Goal: Task Accomplishment & Management: Manage account settings

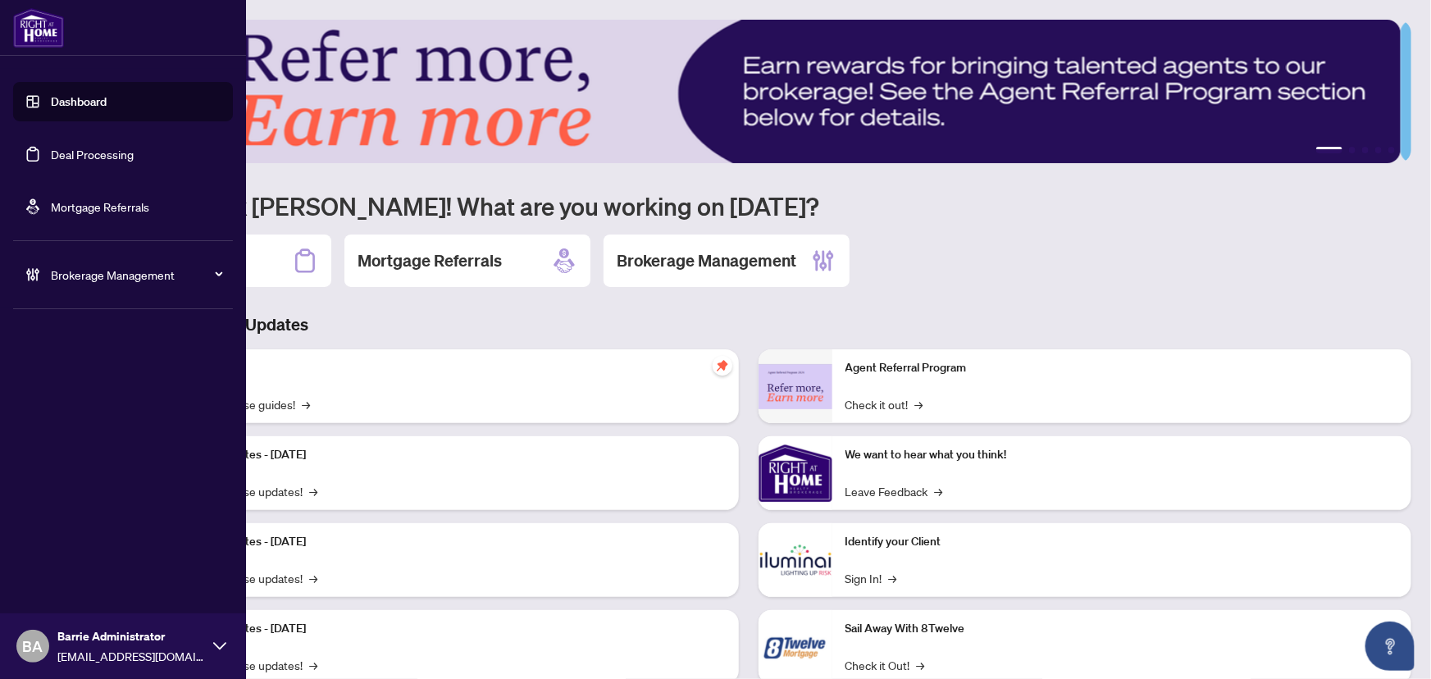
click at [51, 148] on link "Deal Processing" at bounding box center [92, 154] width 83 height 15
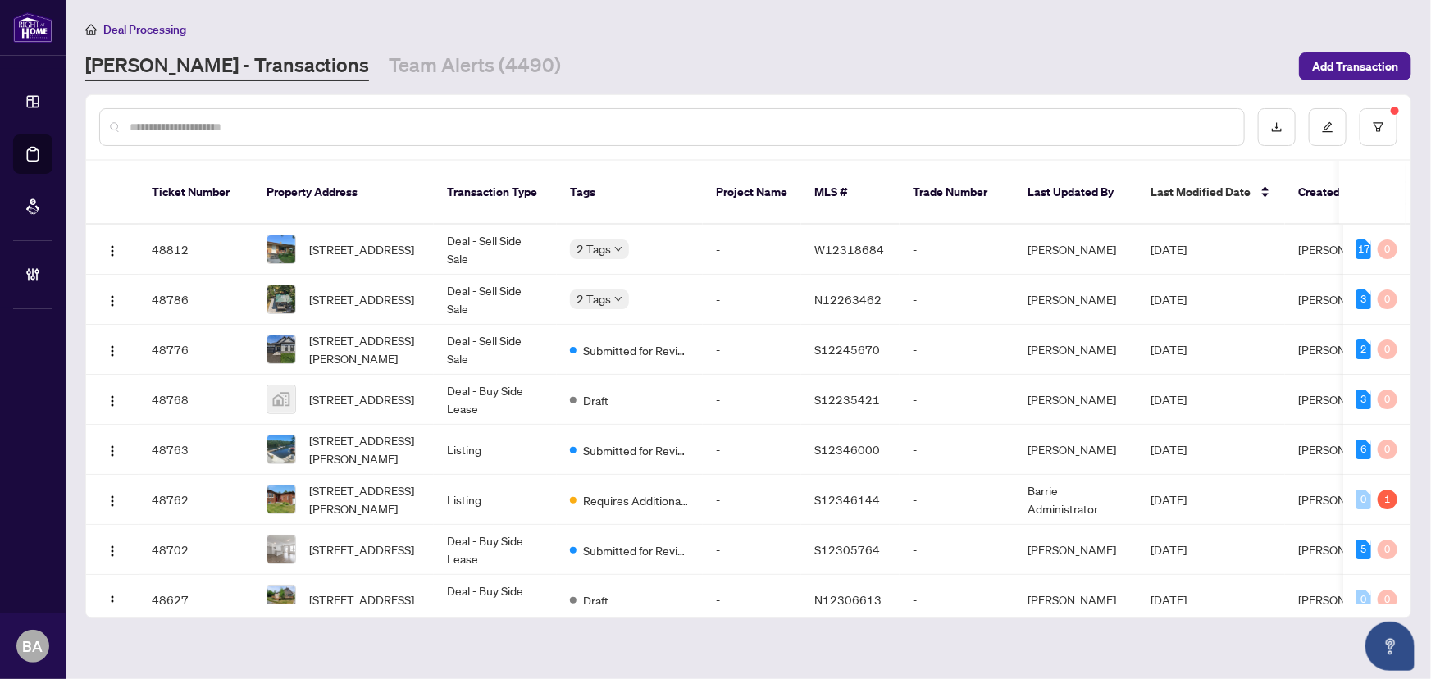
click at [1020, 194] on th "Last Updated By" at bounding box center [1075, 193] width 123 height 64
drag, startPoint x: 1153, startPoint y: 170, endPoint x: 1117, endPoint y: 190, distance: 41.5
click at [1130, 186] on tr "Ticket Number Property Address Transaction Type Tags Project Name MLS # Trade N…" at bounding box center [828, 193] width 1484 height 64
click at [1083, 203] on th "Last Updated By" at bounding box center [1075, 193] width 123 height 64
click at [313, 111] on div at bounding box center [672, 127] width 1146 height 38
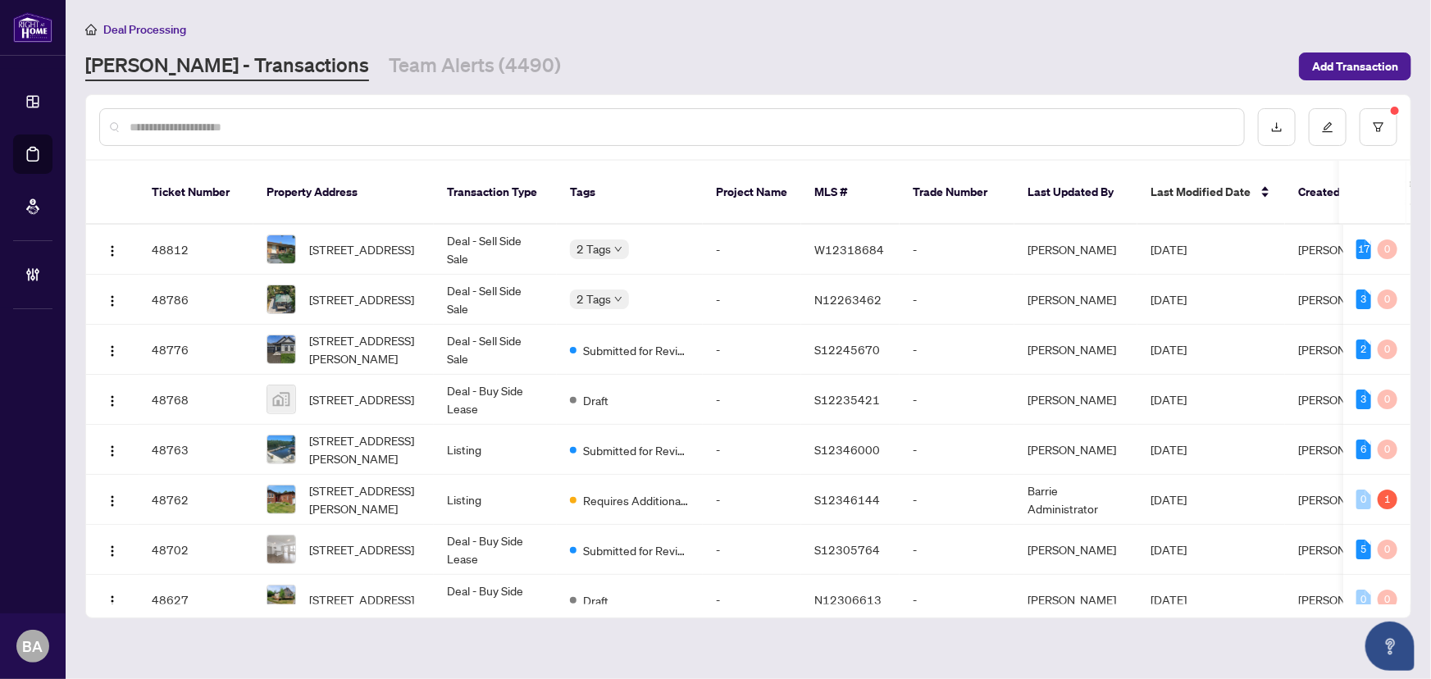
click at [313, 128] on input "text" at bounding box center [680, 127] width 1101 height 18
click at [389, 66] on link "Team Alerts (4490)" at bounding box center [475, 67] width 172 height 30
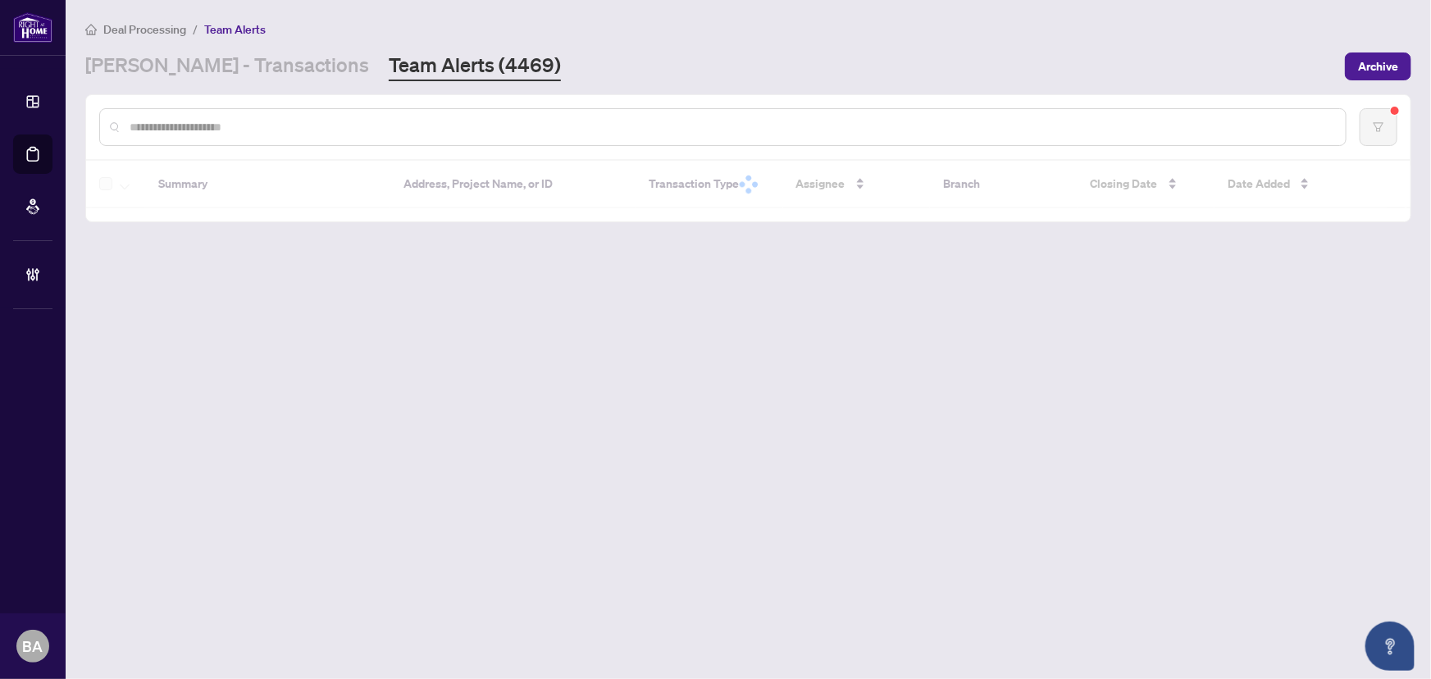
click at [993, 144] on div at bounding box center [722, 127] width 1247 height 38
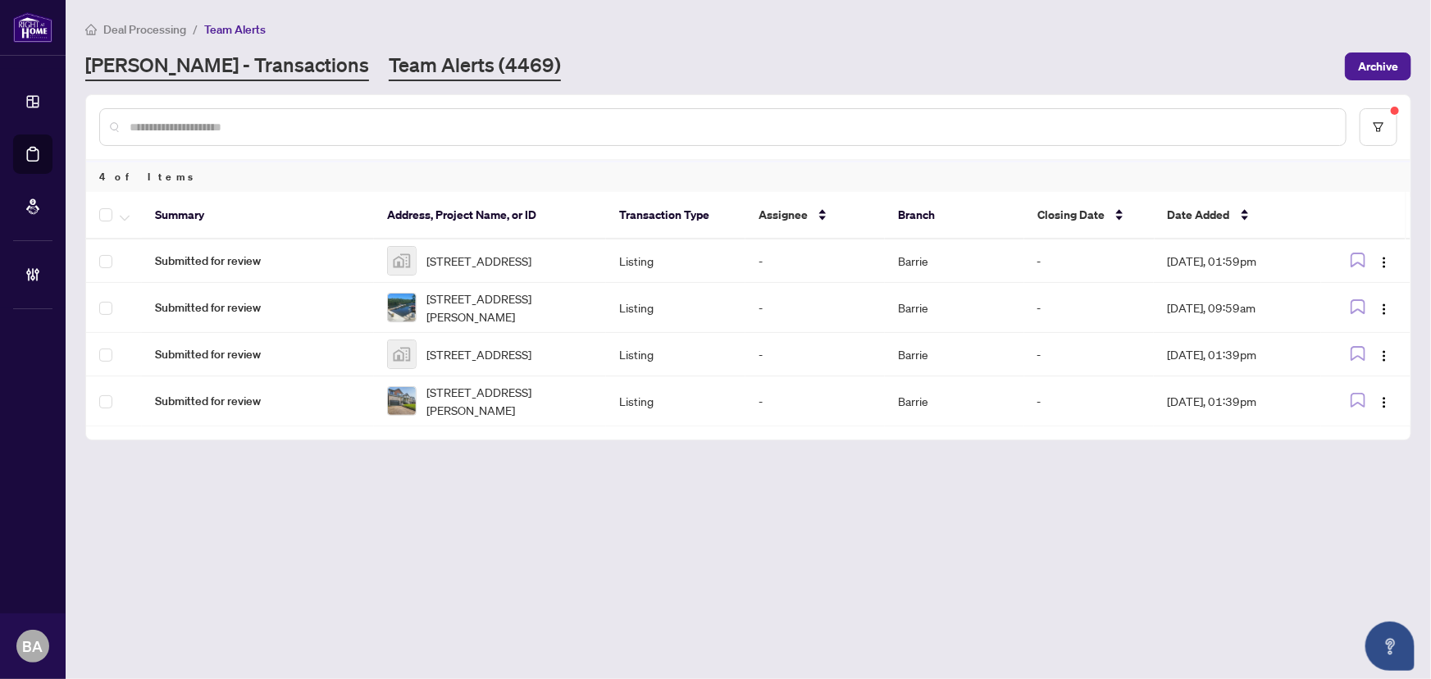
click at [214, 75] on link "RAHR - Transactions" at bounding box center [227, 67] width 284 height 30
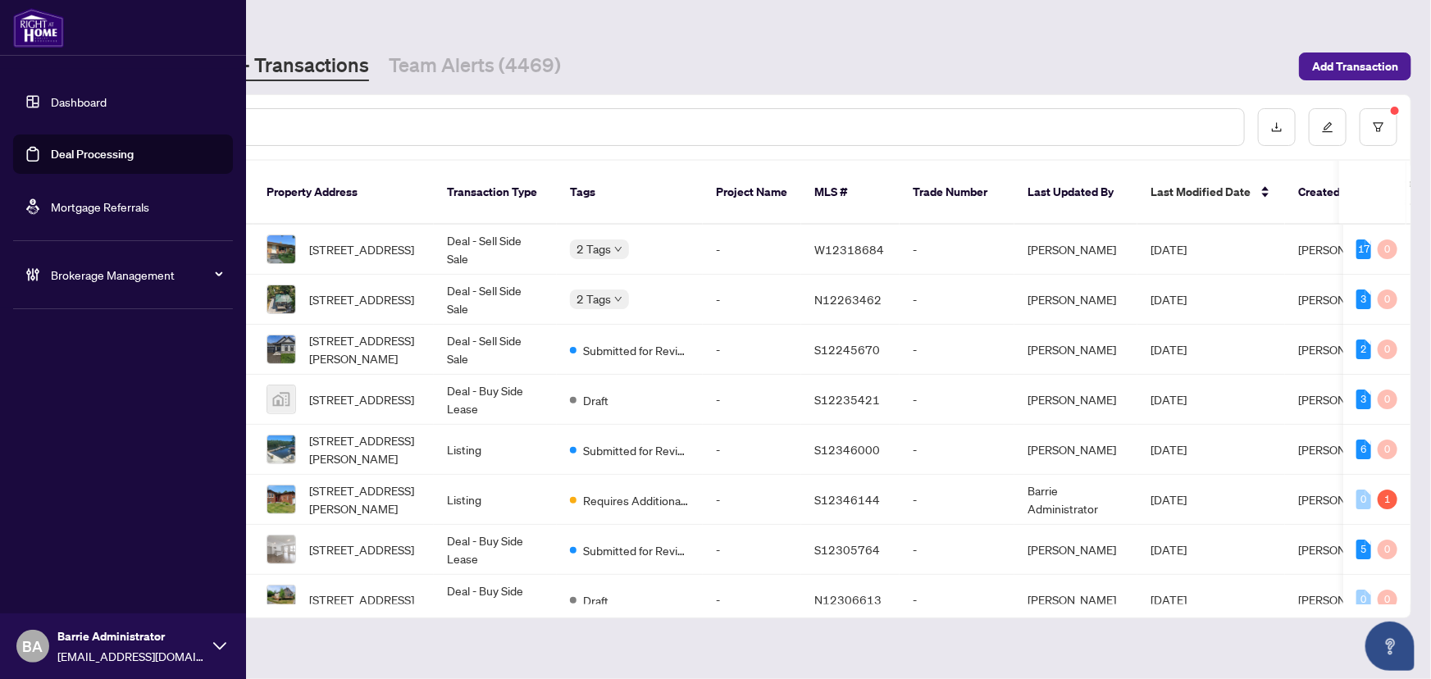
click at [7, 549] on div "Dashboard Deal Processing Mortgage Referrals Brokerage Management BA Barrie Adm…" at bounding box center [123, 339] width 246 height 679
drag, startPoint x: 213, startPoint y: 504, endPoint x: 71, endPoint y: 477, distance: 145.2
click at [92, 518] on div "Dashboard Deal Processing Mortgage Referrals Brokerage Management BA Barrie Adm…" at bounding box center [123, 339] width 246 height 679
drag, startPoint x: 89, startPoint y: 481, endPoint x: 0, endPoint y: 480, distance: 89.4
click at [0, 486] on div "Dashboard Deal Processing Mortgage Referrals Brokerage Management BA Barrie Adm…" at bounding box center [123, 339] width 246 height 679
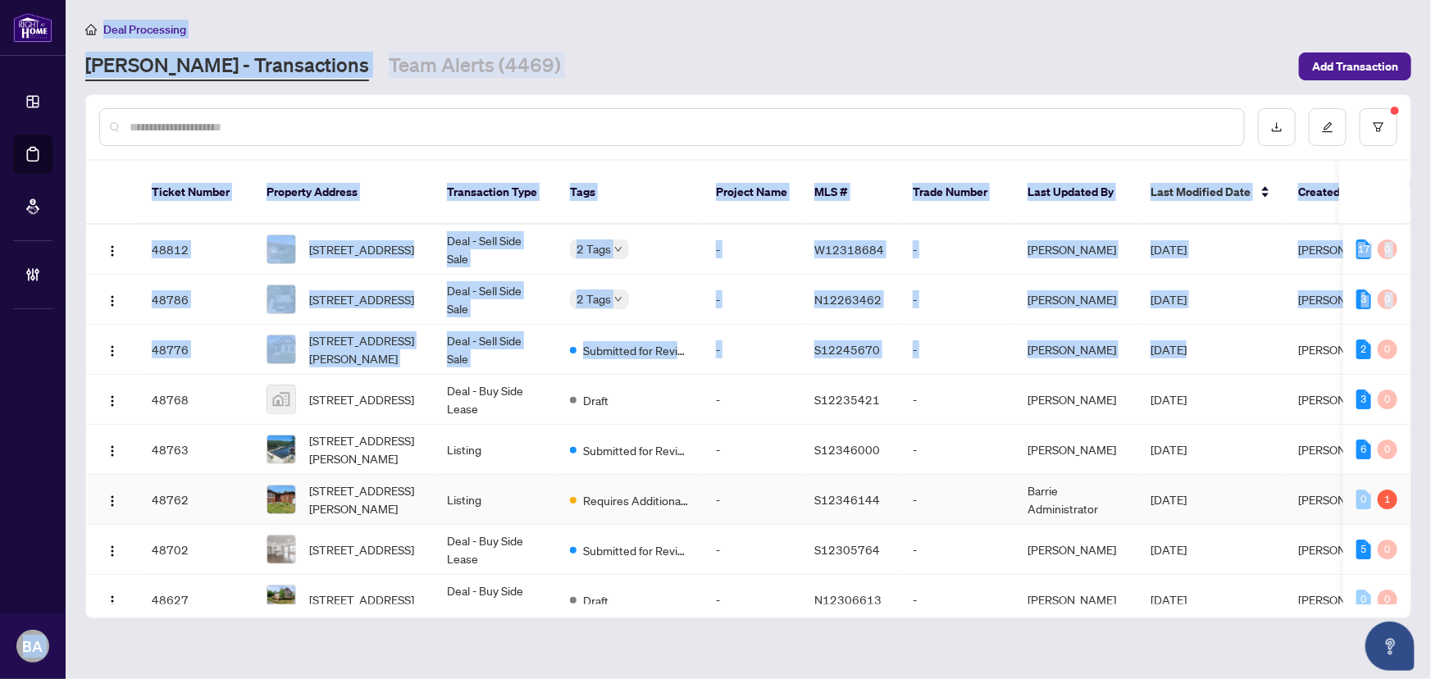
drag, startPoint x: 134, startPoint y: 478, endPoint x: 1324, endPoint y: 229, distance: 1215.8
click at [88, 461] on div "Dashboard Deal Processing Mortgage Referrals Brokerage Management BA Barrie Adm…" at bounding box center [715, 339] width 1431 height 679
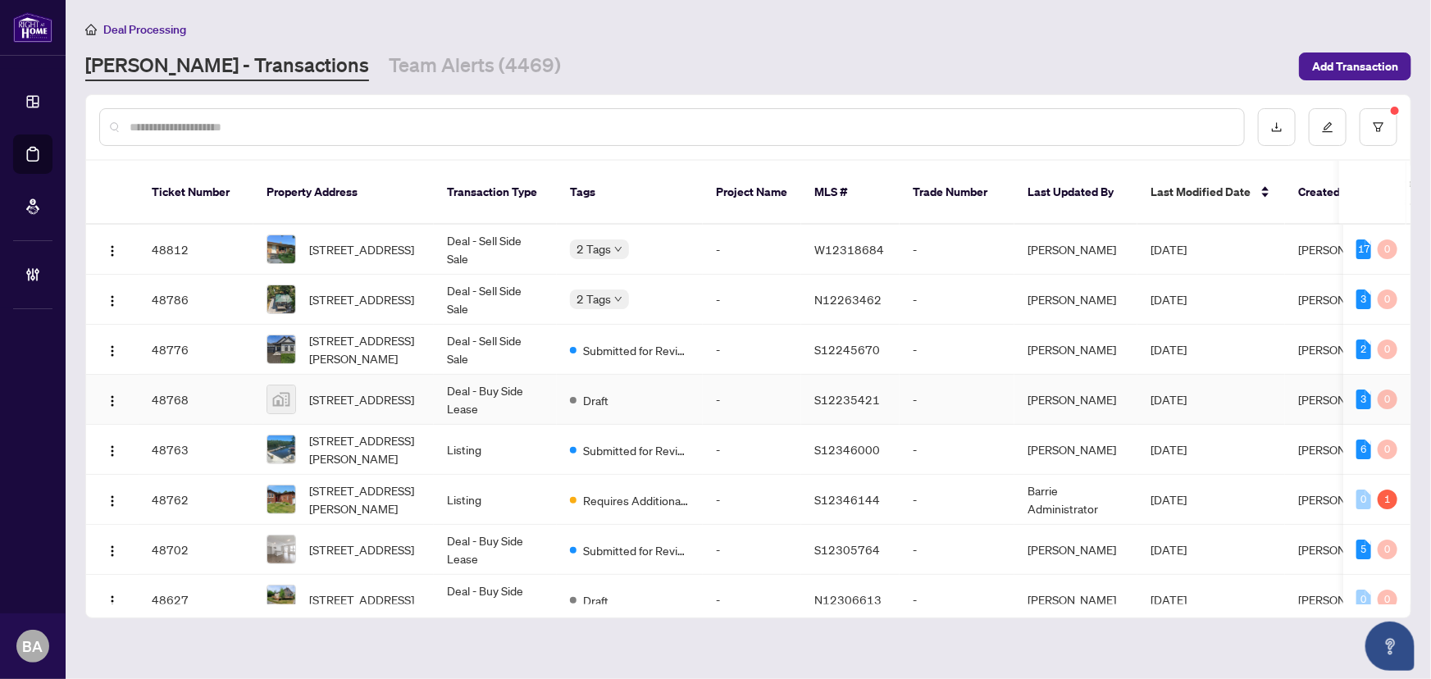
click at [765, 375] on td "-" at bounding box center [752, 400] width 98 height 50
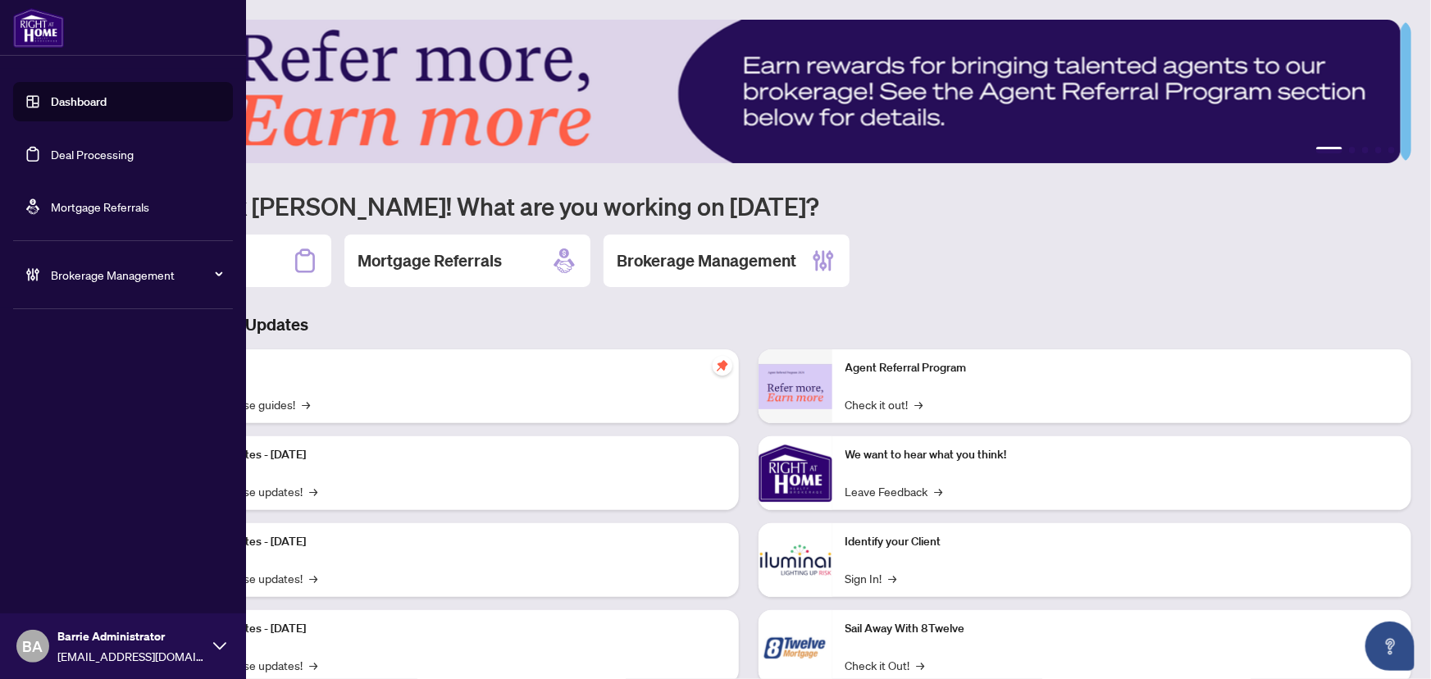
click at [67, 162] on link "Deal Processing" at bounding box center [92, 154] width 83 height 15
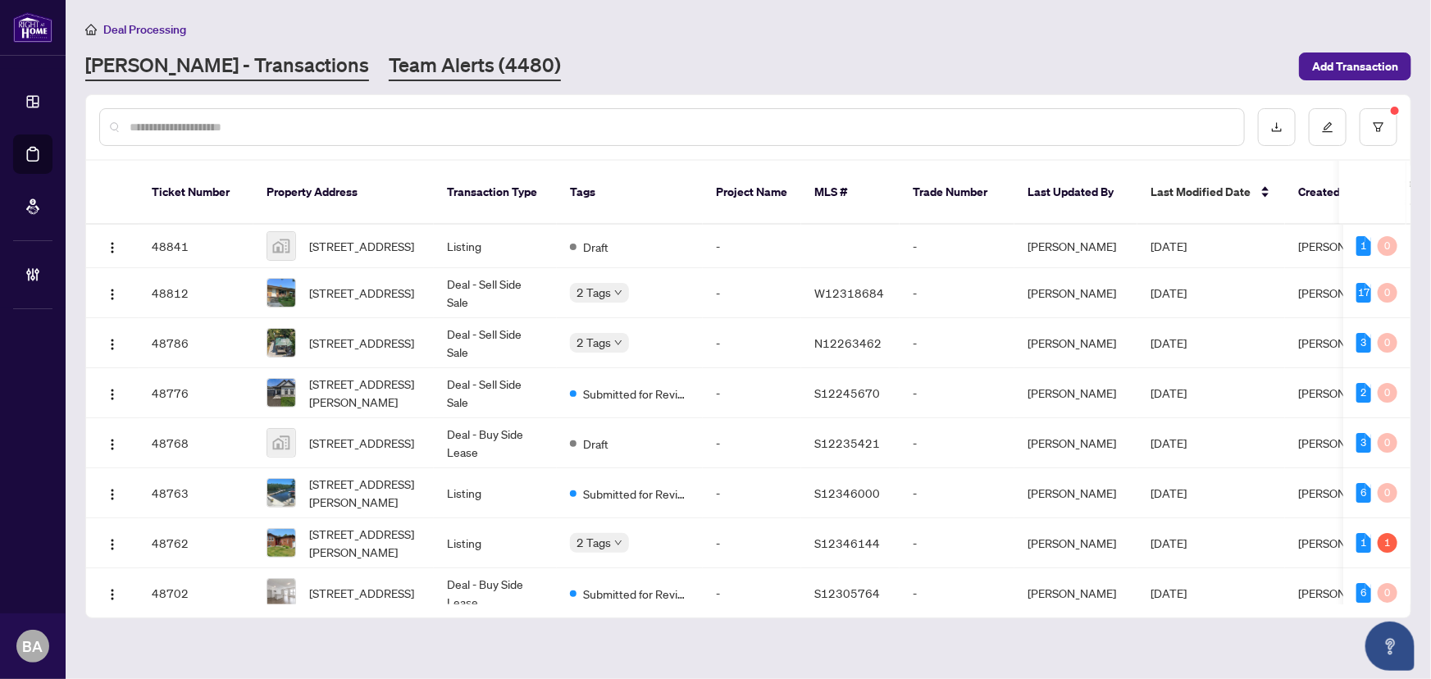
click at [389, 65] on link "Team Alerts (4480)" at bounding box center [475, 67] width 172 height 30
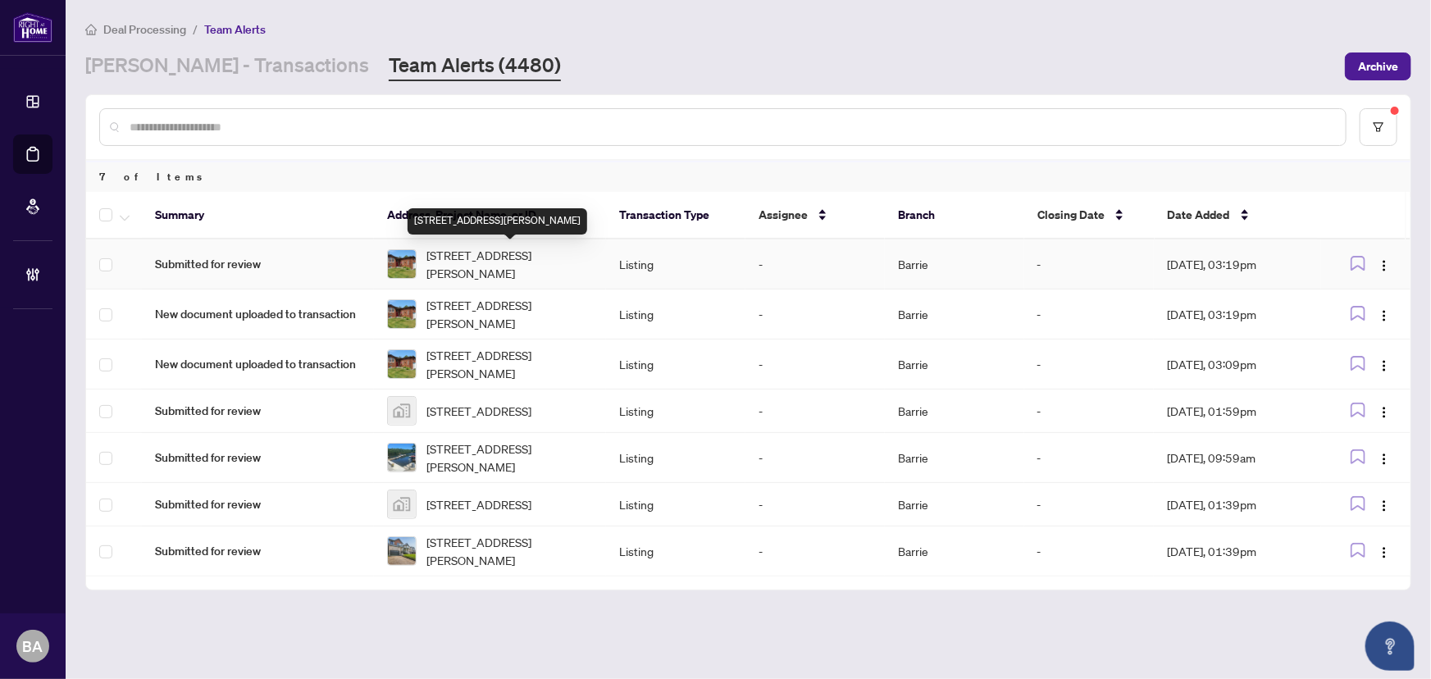
click at [438, 246] on span "4 Campbell Ave, Oro-Medonte, Ontario L0L 1T0, Canada" at bounding box center [509, 264] width 166 height 36
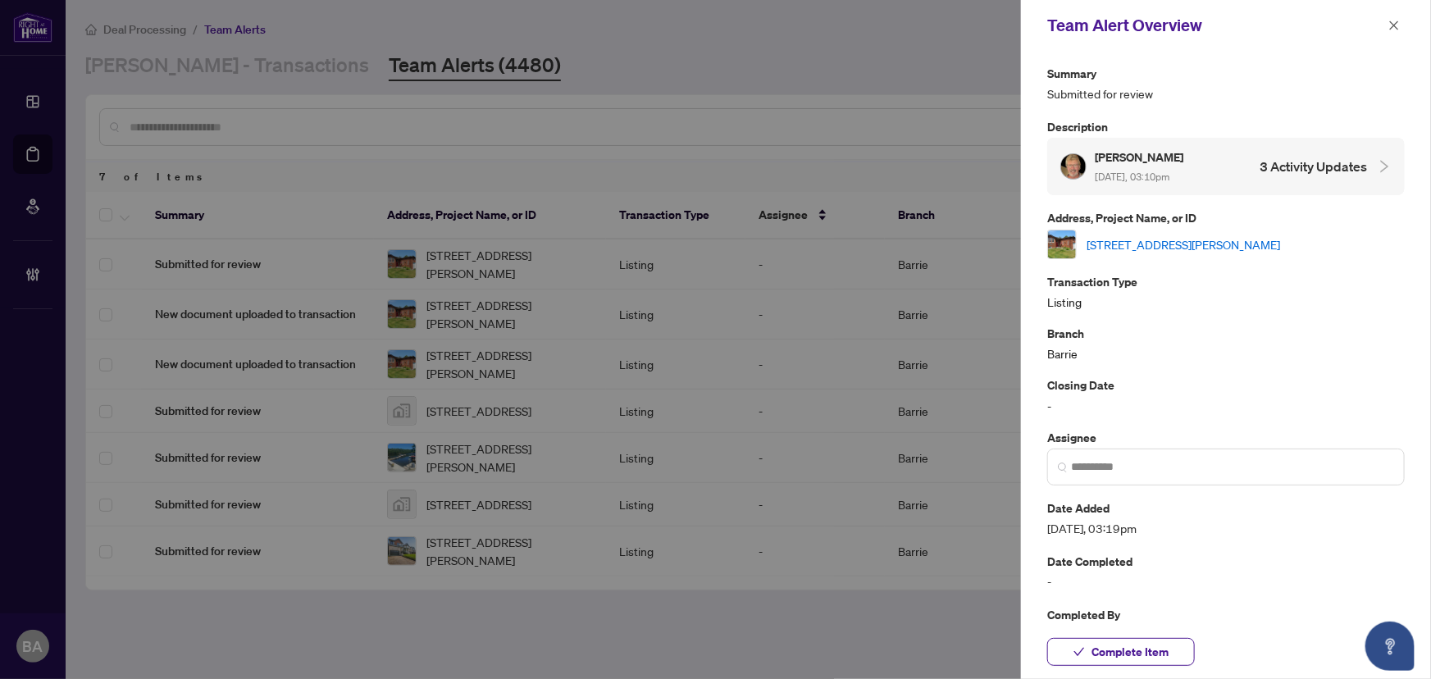
click at [1169, 240] on link "4 Campbell Ave, Oro-Medonte, Ontario L0L 1T0, Canada" at bounding box center [1184, 244] width 194 height 18
click at [1066, 657] on button "Complete Item" at bounding box center [1121, 652] width 148 height 28
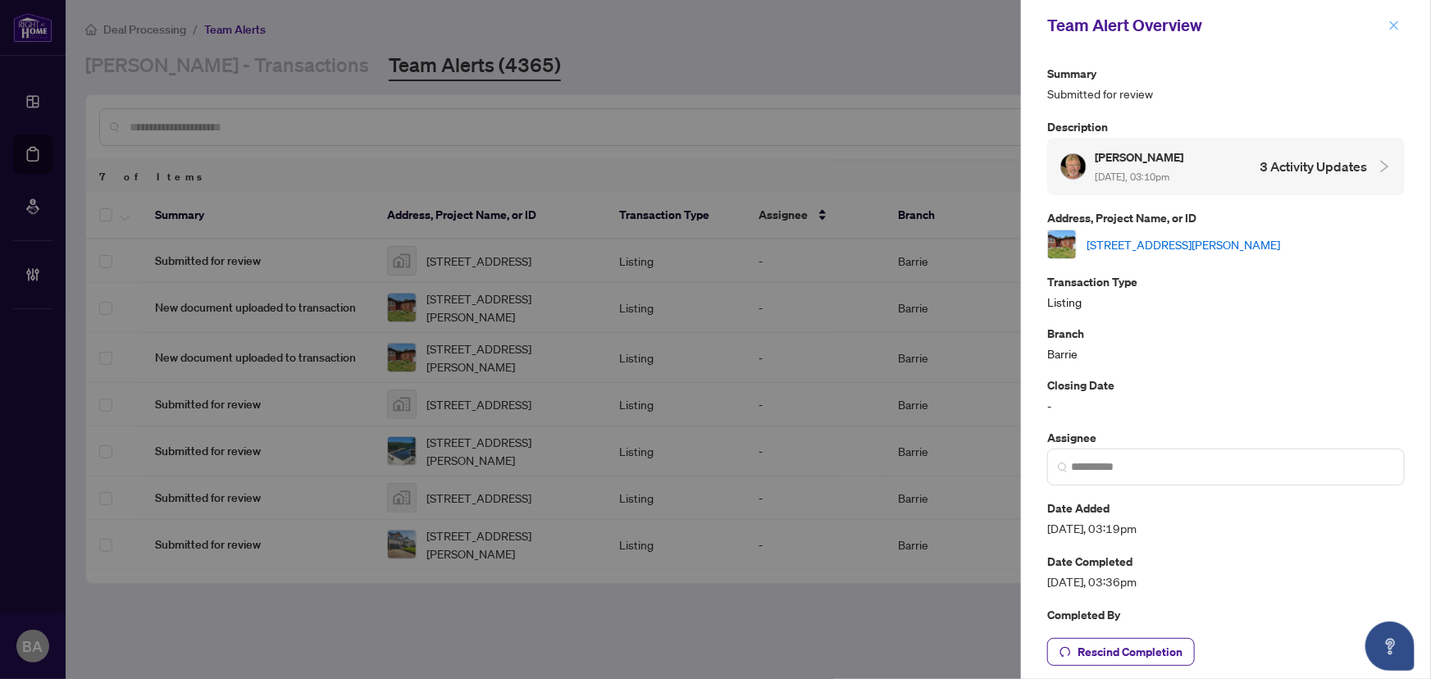
click at [1397, 25] on icon "close" at bounding box center [1393, 25] width 11 height 11
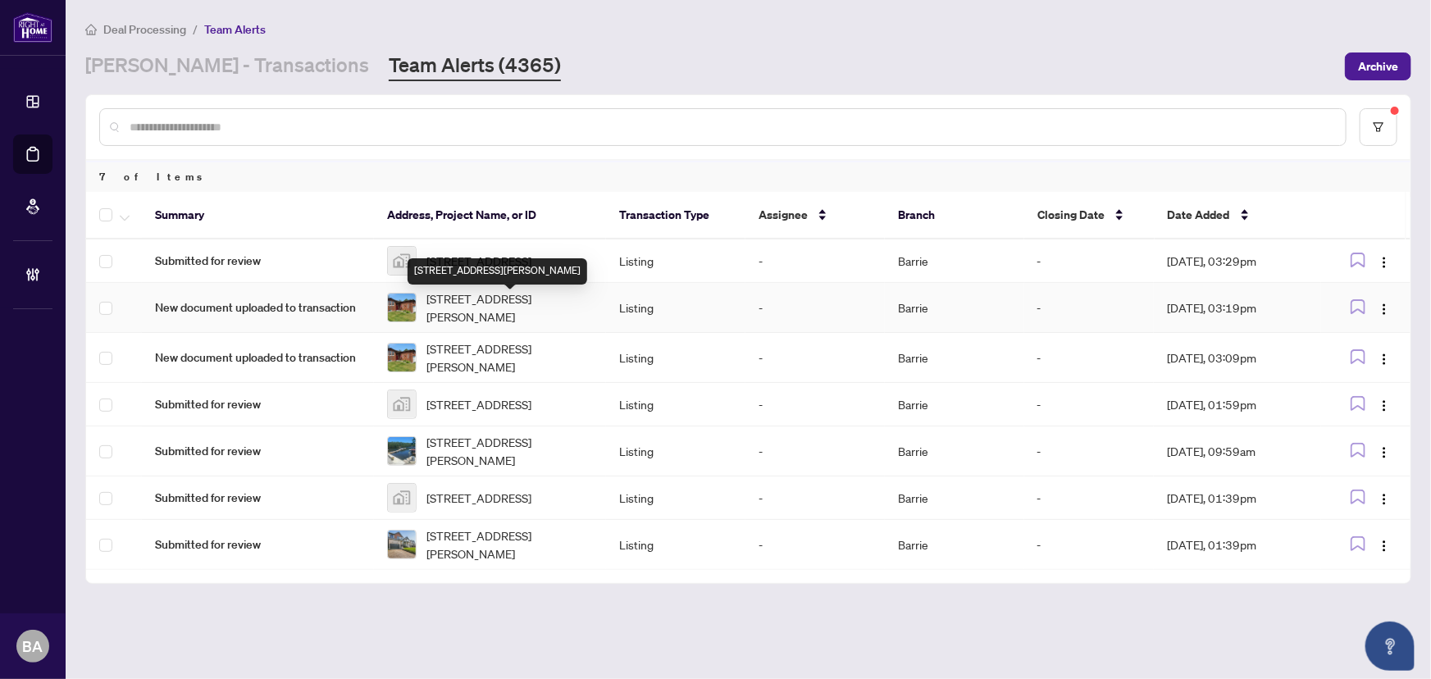
click at [517, 323] on span "4 Campbell Ave, Oro-Medonte, Ontario L0L 1T0, Canada" at bounding box center [509, 307] width 166 height 36
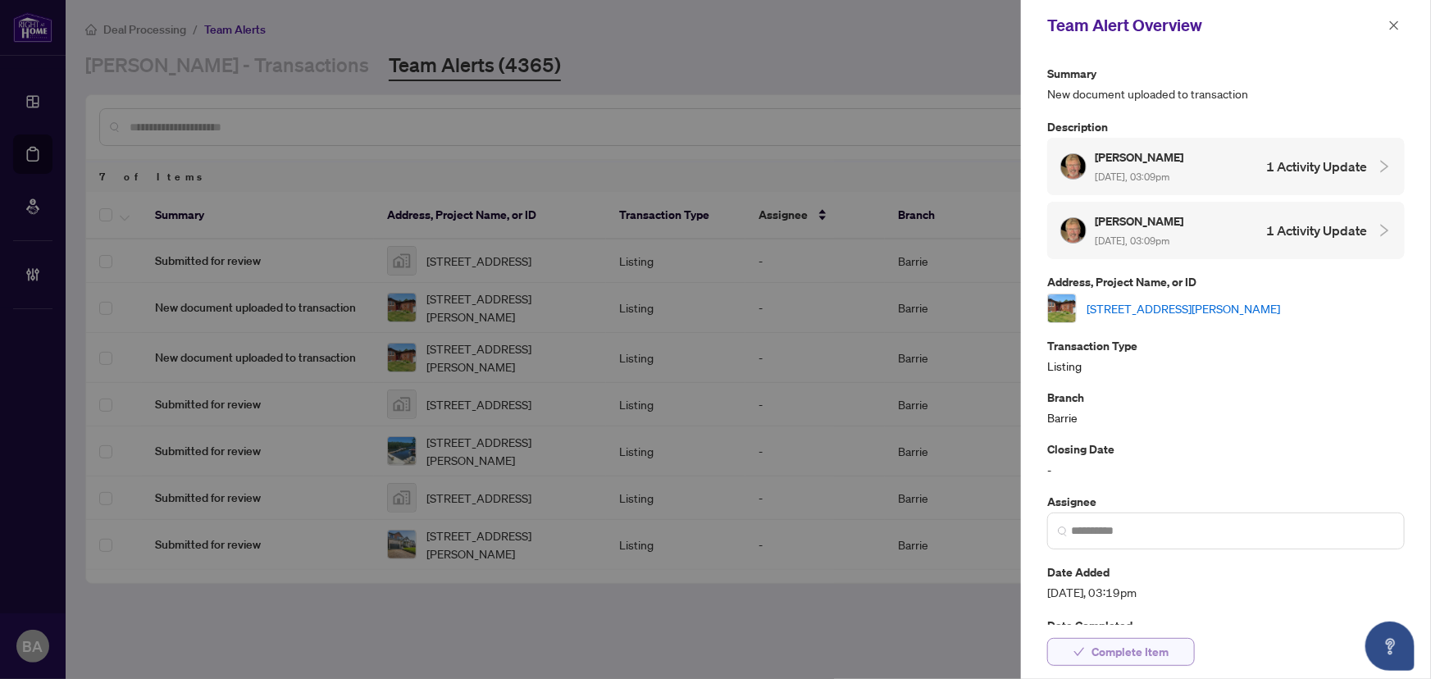
click at [1056, 643] on button "Complete Item" at bounding box center [1121, 652] width 148 height 28
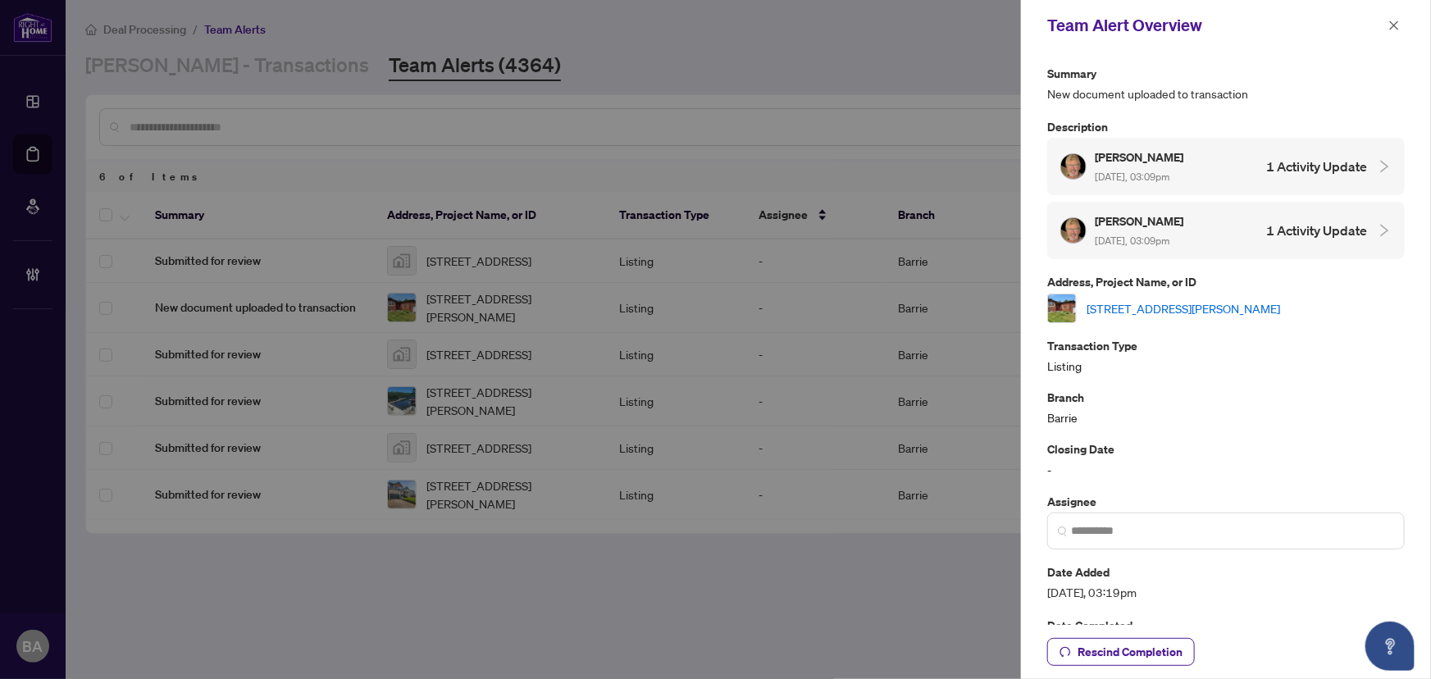
click at [860, 644] on div at bounding box center [715, 339] width 1431 height 679
click at [1390, 24] on icon "close" at bounding box center [1393, 25] width 11 height 11
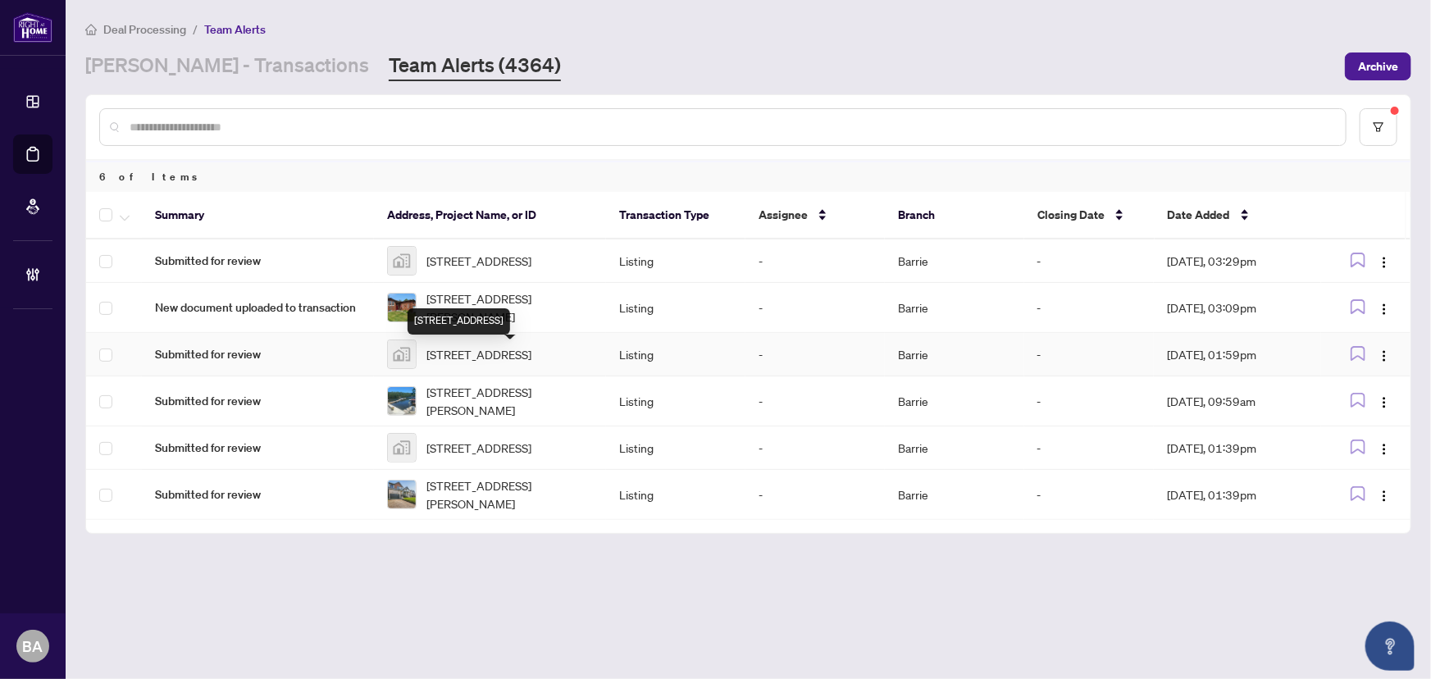
click at [471, 363] on span "46 Cameron Drive, Hawkestone, Oro-Medonte, ON, Canada" at bounding box center [478, 354] width 105 height 18
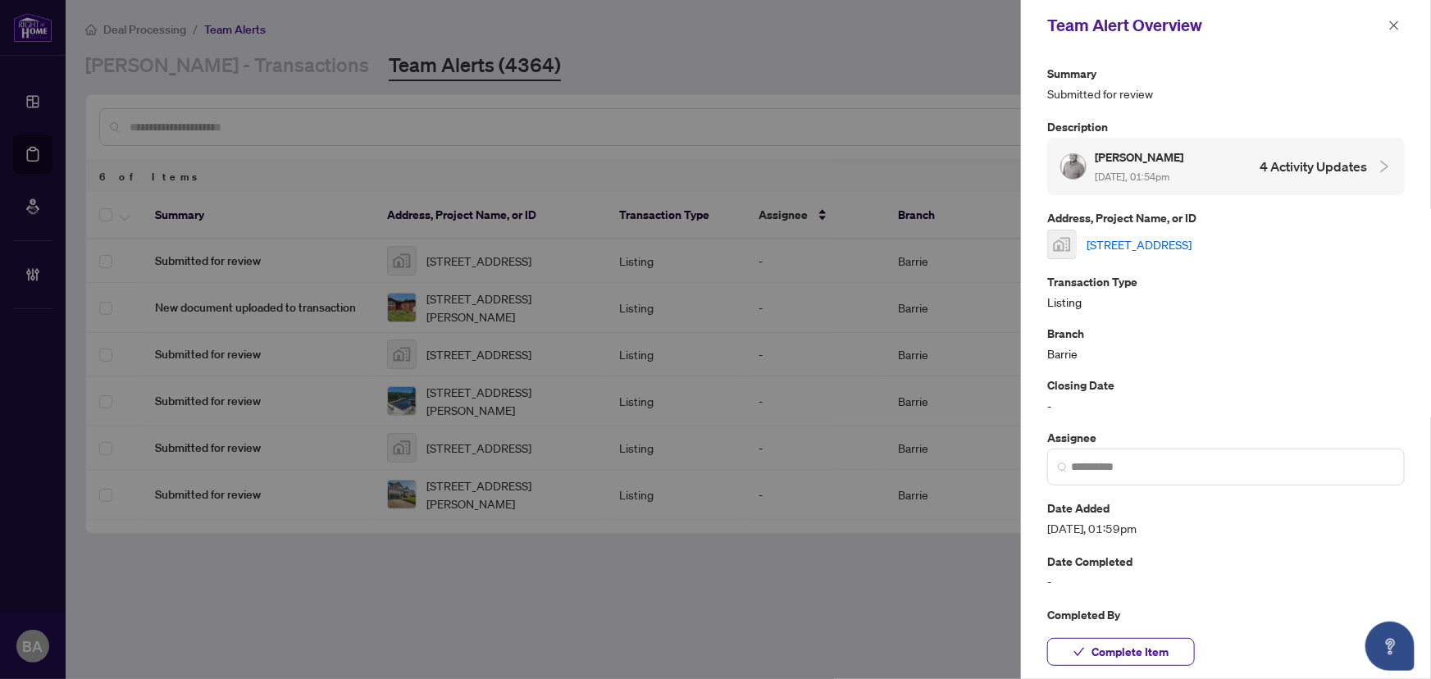
click at [1192, 242] on link "46 Cameron Drive, Hawkestone, Oro-Medonte, ON, Canada" at bounding box center [1139, 244] width 105 height 18
click at [1404, 21] on button "button" at bounding box center [1393, 26] width 21 height 20
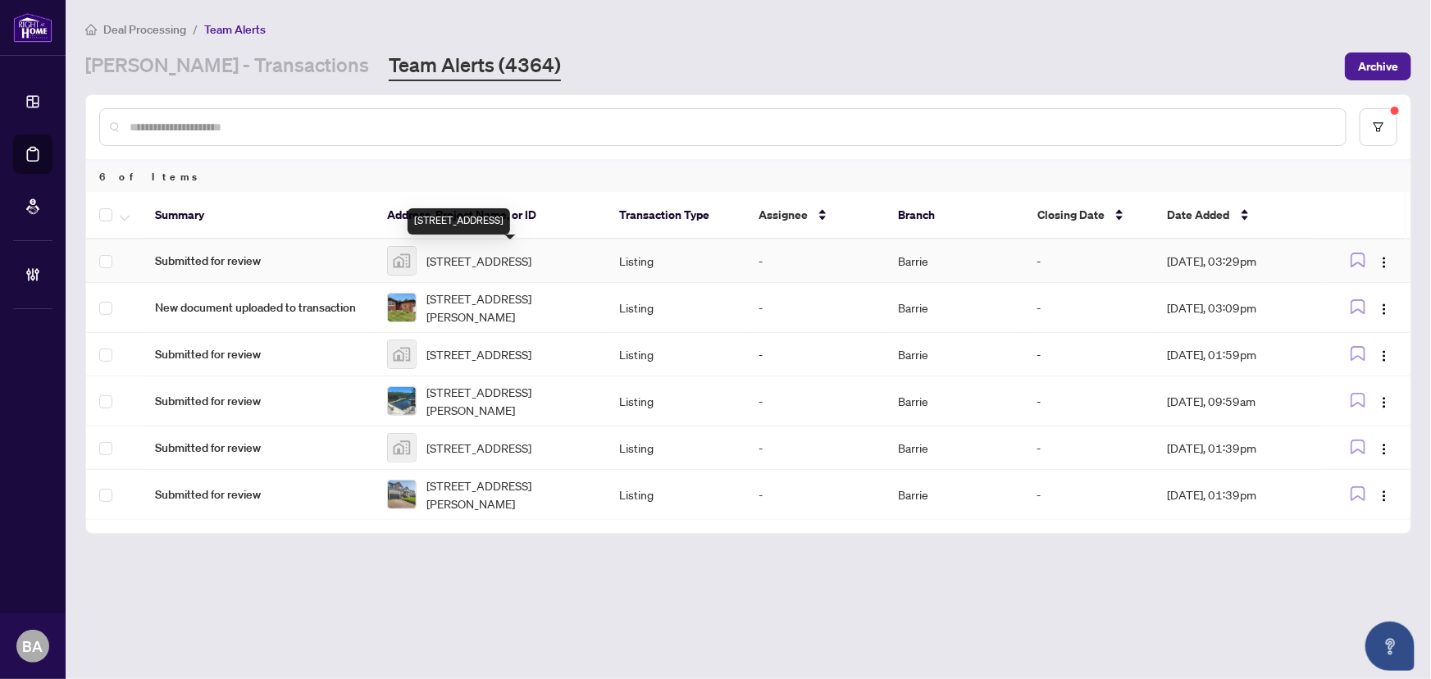
click at [531, 262] on span "[STREET_ADDRESS]" at bounding box center [478, 261] width 105 height 18
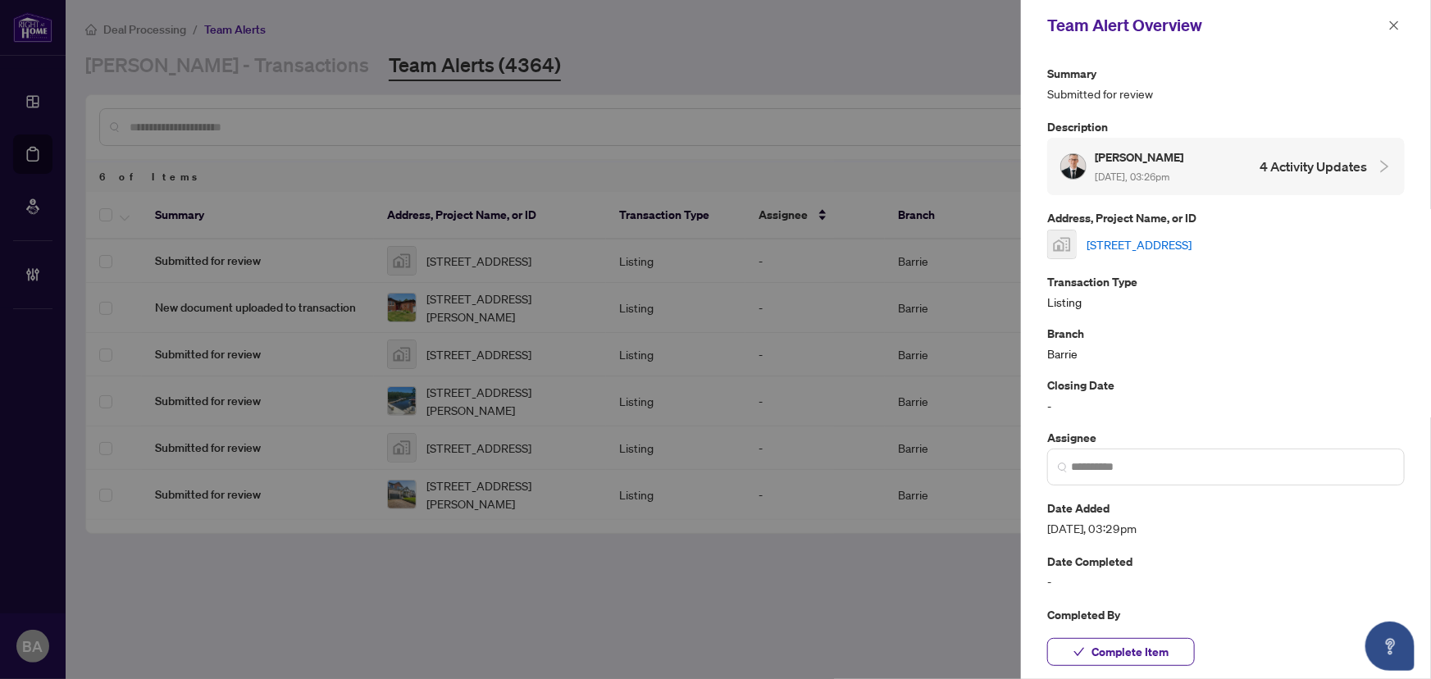
click at [1192, 235] on link "[STREET_ADDRESS]" at bounding box center [1139, 244] width 105 height 18
click at [1192, 247] on link "[STREET_ADDRESS]" at bounding box center [1139, 244] width 105 height 18
click at [1394, 21] on icon "close" at bounding box center [1393, 25] width 11 height 11
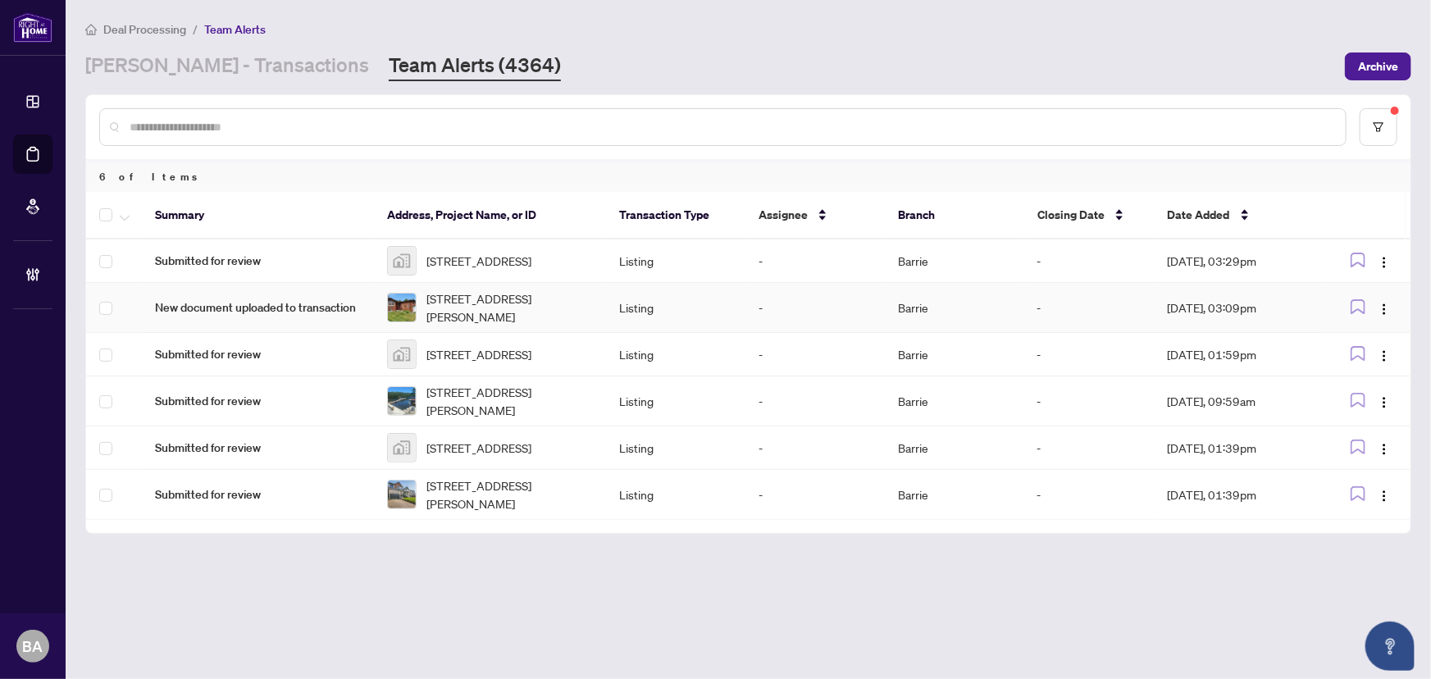
click at [376, 314] on td "4 Campbell Ave, Oro-Medonte, Ontario L0L 1T0, Canada" at bounding box center [490, 308] width 232 height 50
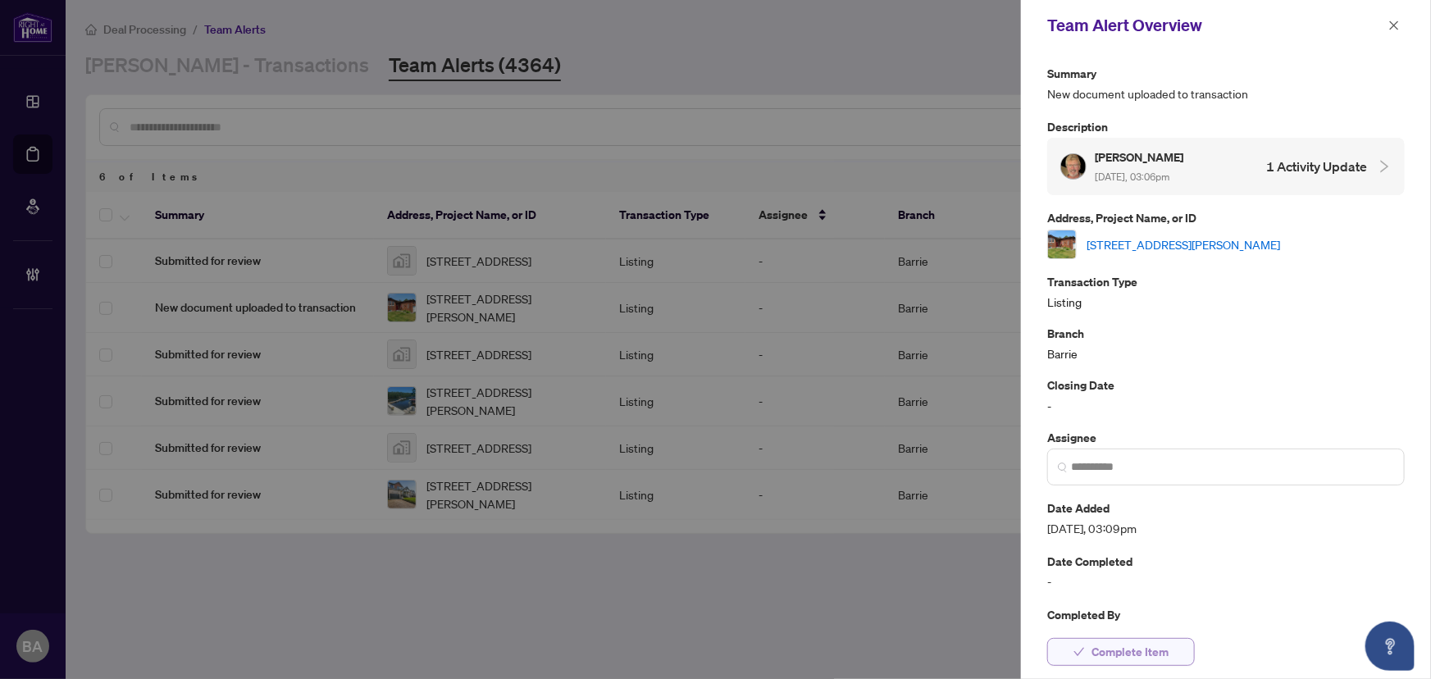
click at [1082, 656] on icon "check" at bounding box center [1078, 651] width 11 height 11
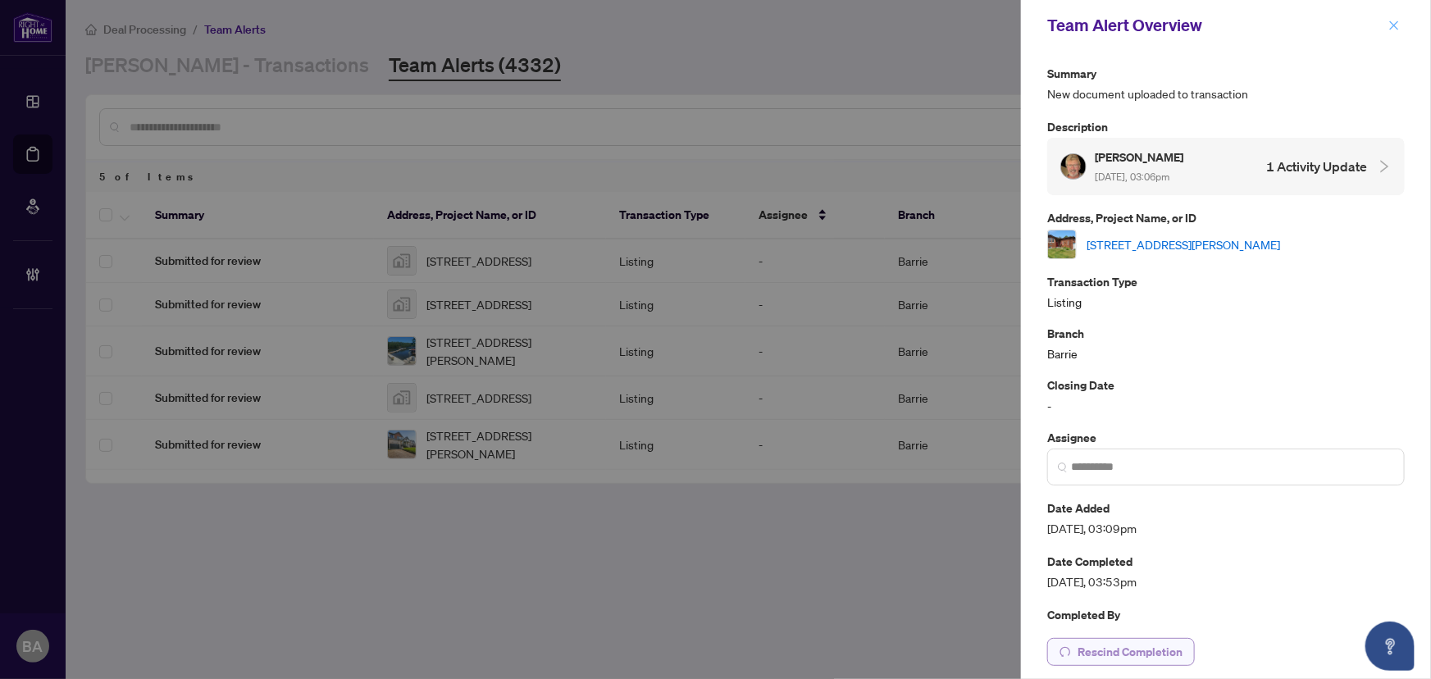
click at [1394, 21] on icon "close" at bounding box center [1393, 25] width 11 height 11
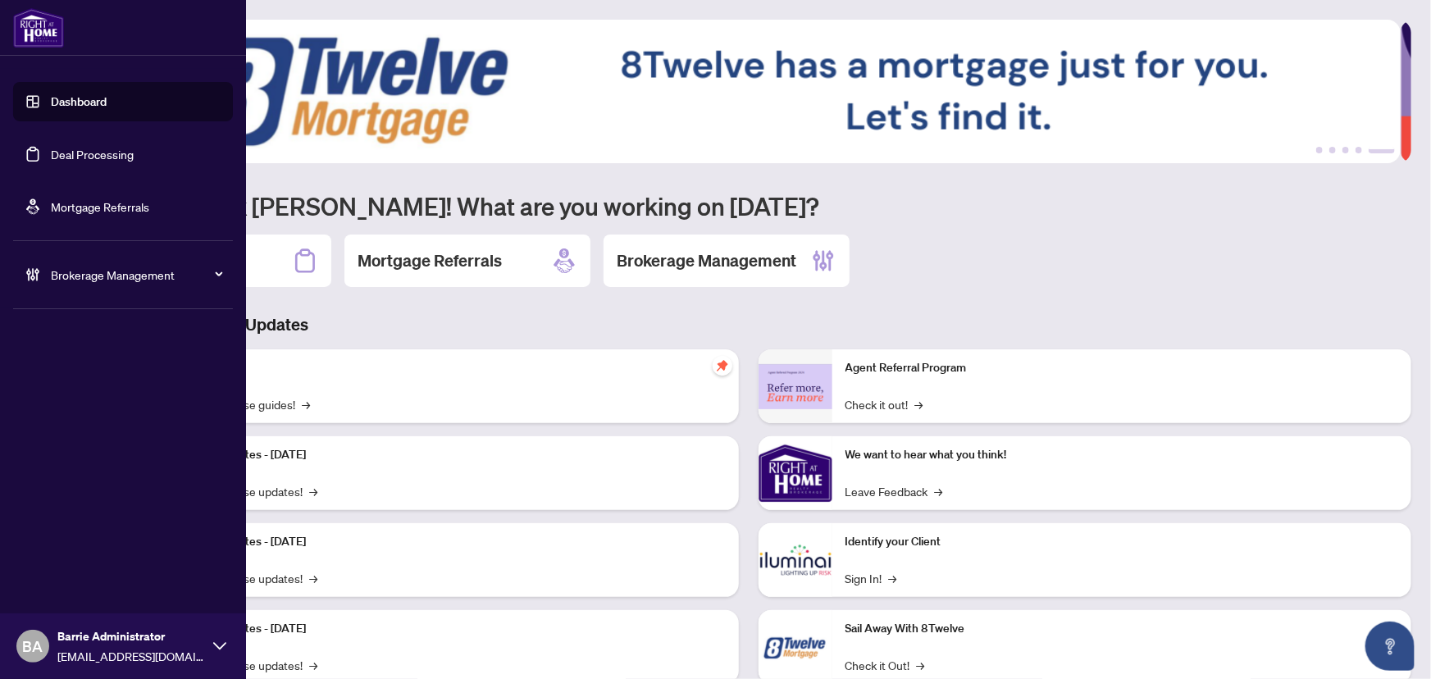
click at [67, 274] on span "Brokerage Management" at bounding box center [136, 275] width 171 height 18
click at [87, 393] on link "Manage Agents" at bounding box center [74, 392] width 81 height 15
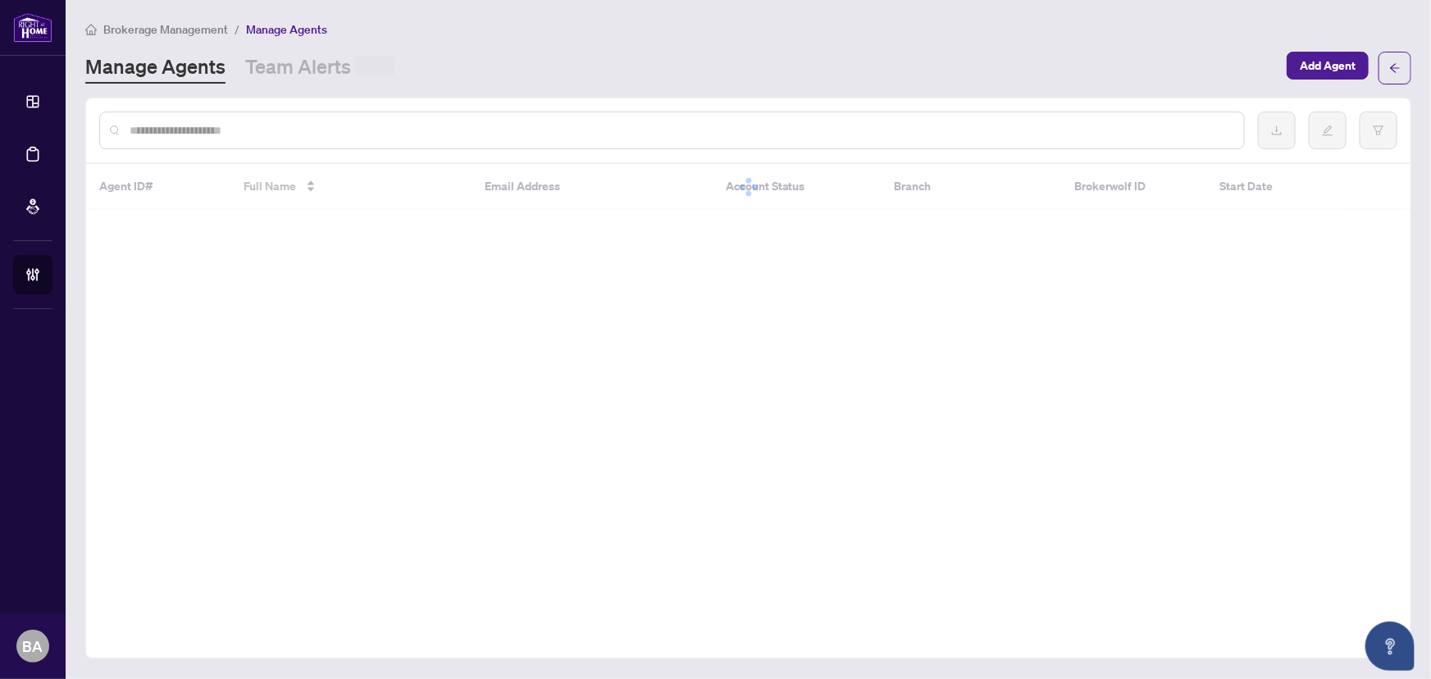
click at [367, 117] on div at bounding box center [672, 131] width 1146 height 38
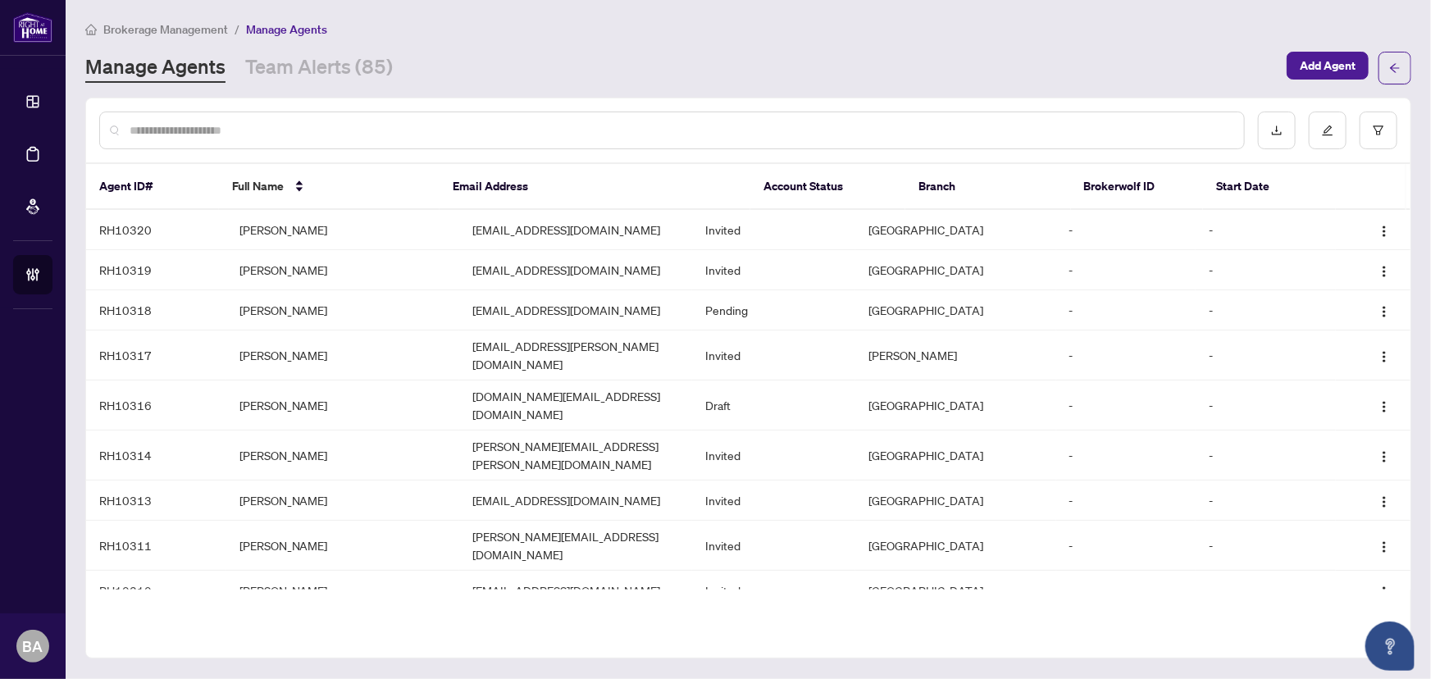
click at [360, 121] on input "text" at bounding box center [680, 130] width 1101 height 18
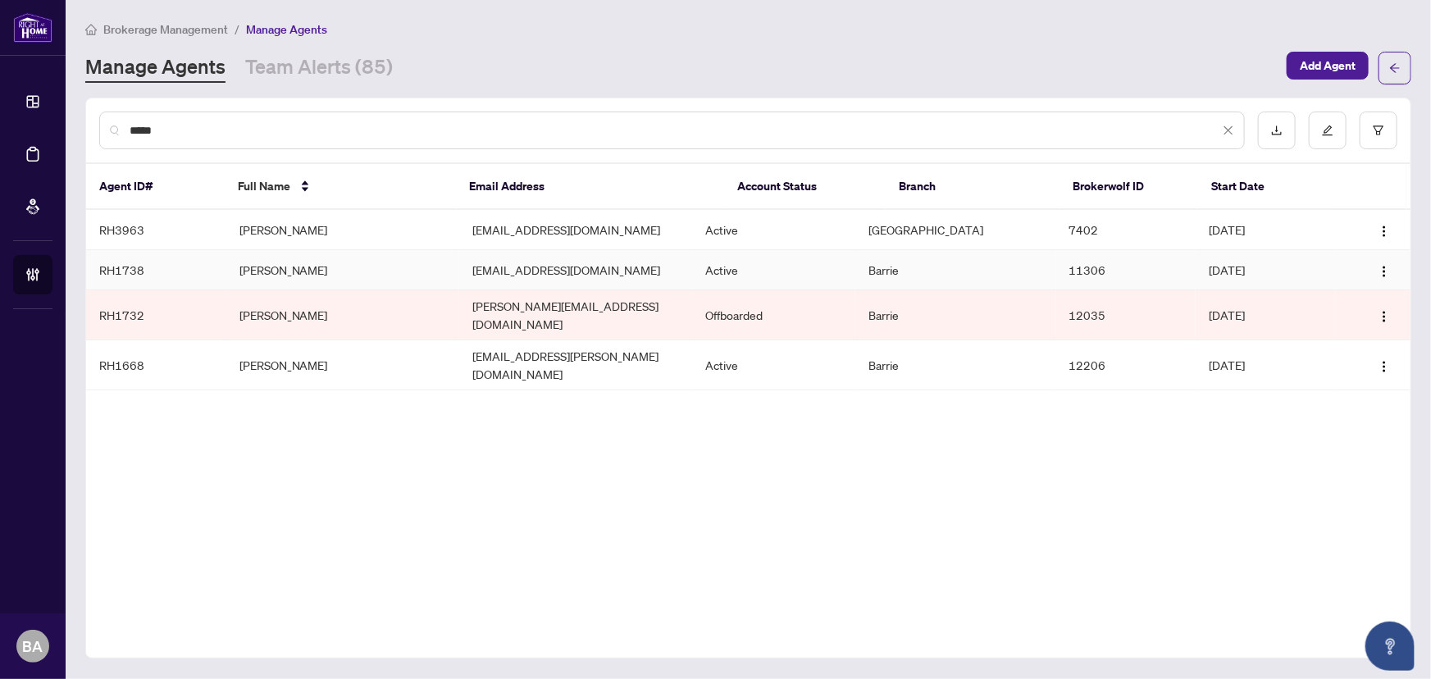
type input "*****"
click at [285, 266] on td "Blanca Sepulveda" at bounding box center [342, 270] width 233 height 40
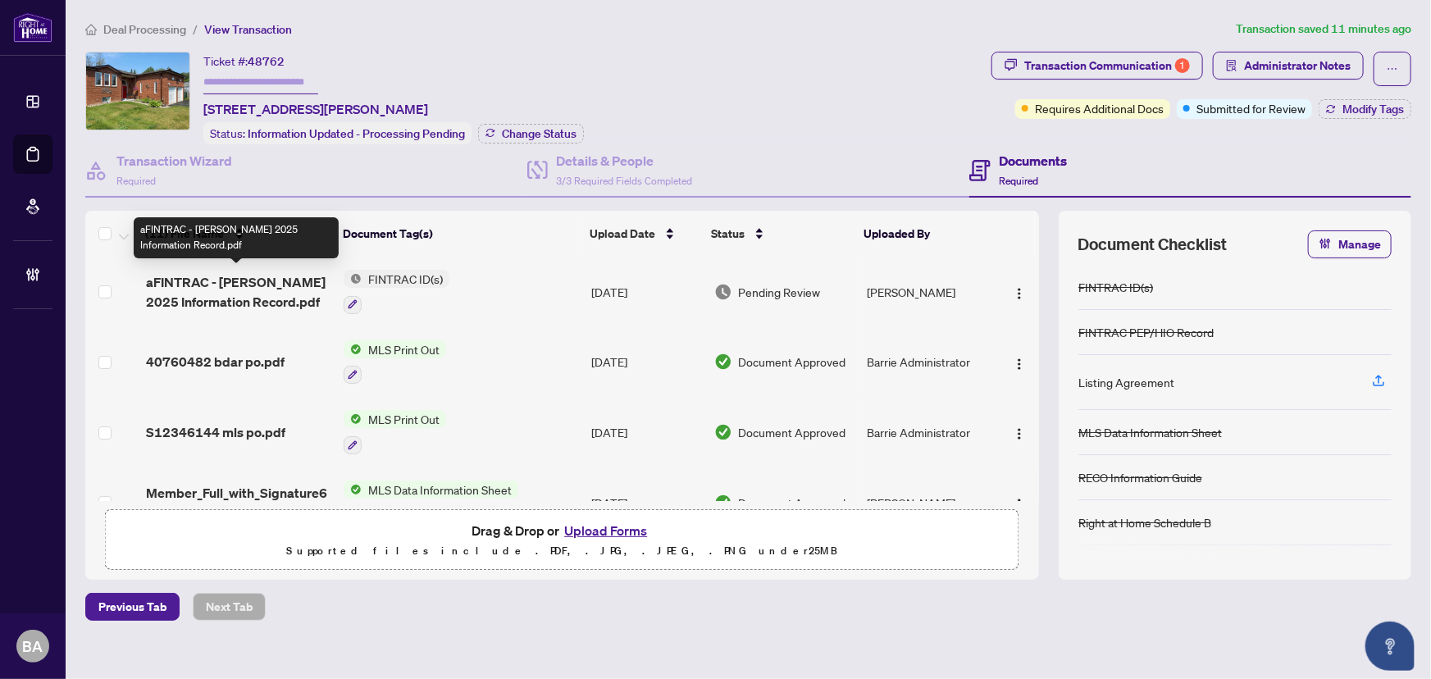
click at [233, 290] on span "aFINTRAC - Margaret Yurek 2025 Information Record.pdf" at bounding box center [238, 291] width 185 height 39
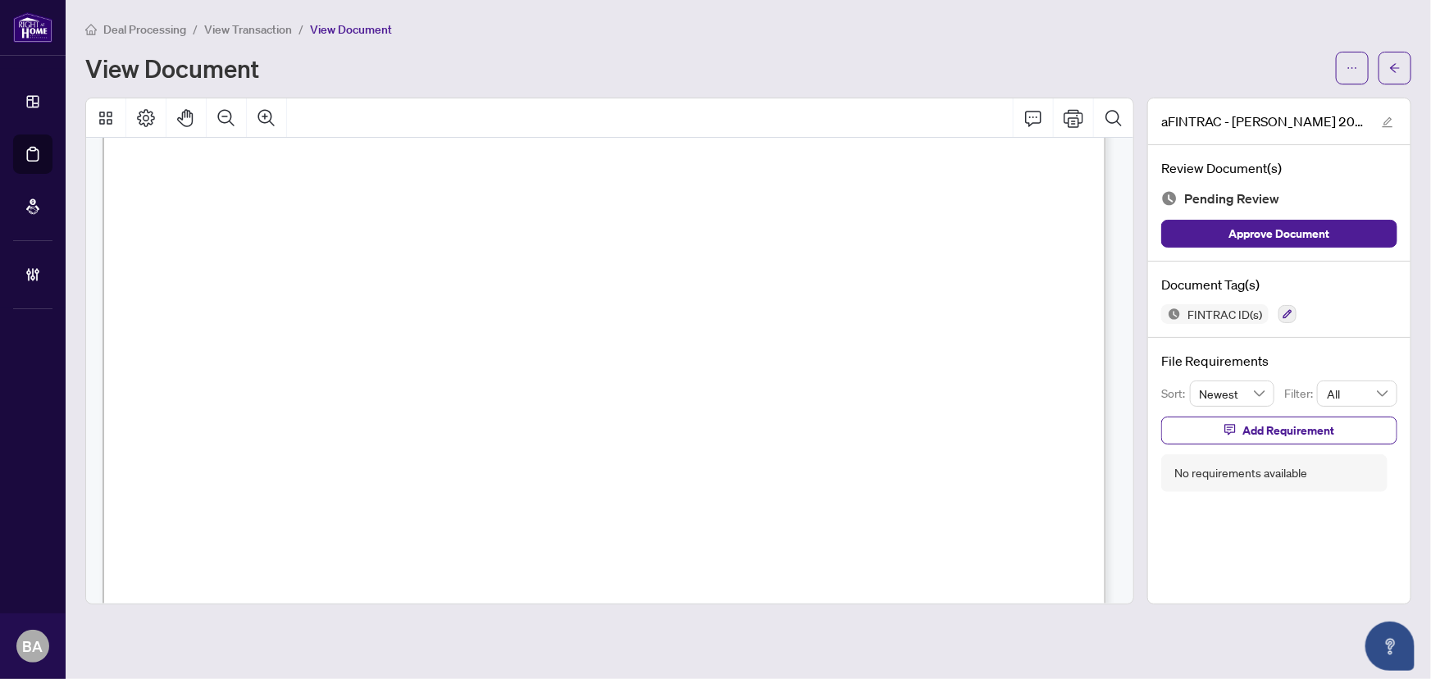
scroll to position [4860, 0]
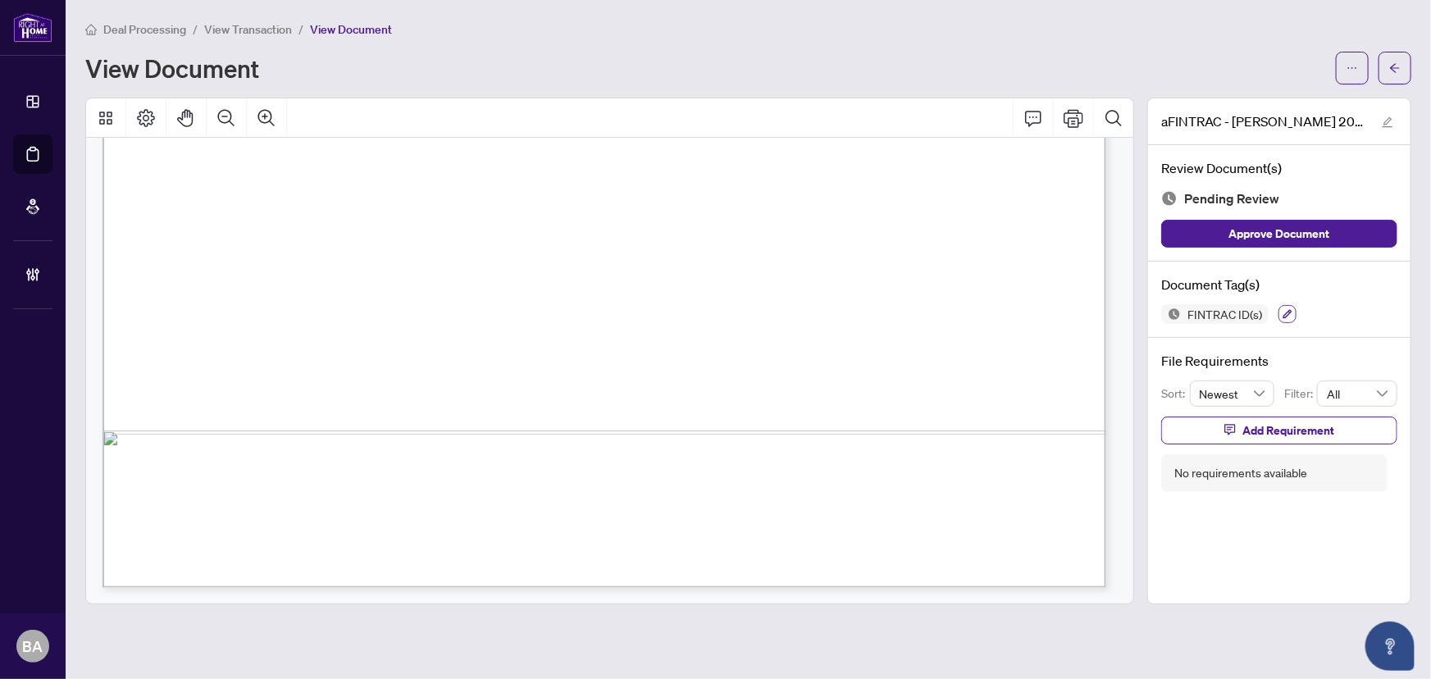
click at [1283, 310] on icon "button" at bounding box center [1288, 314] width 10 height 10
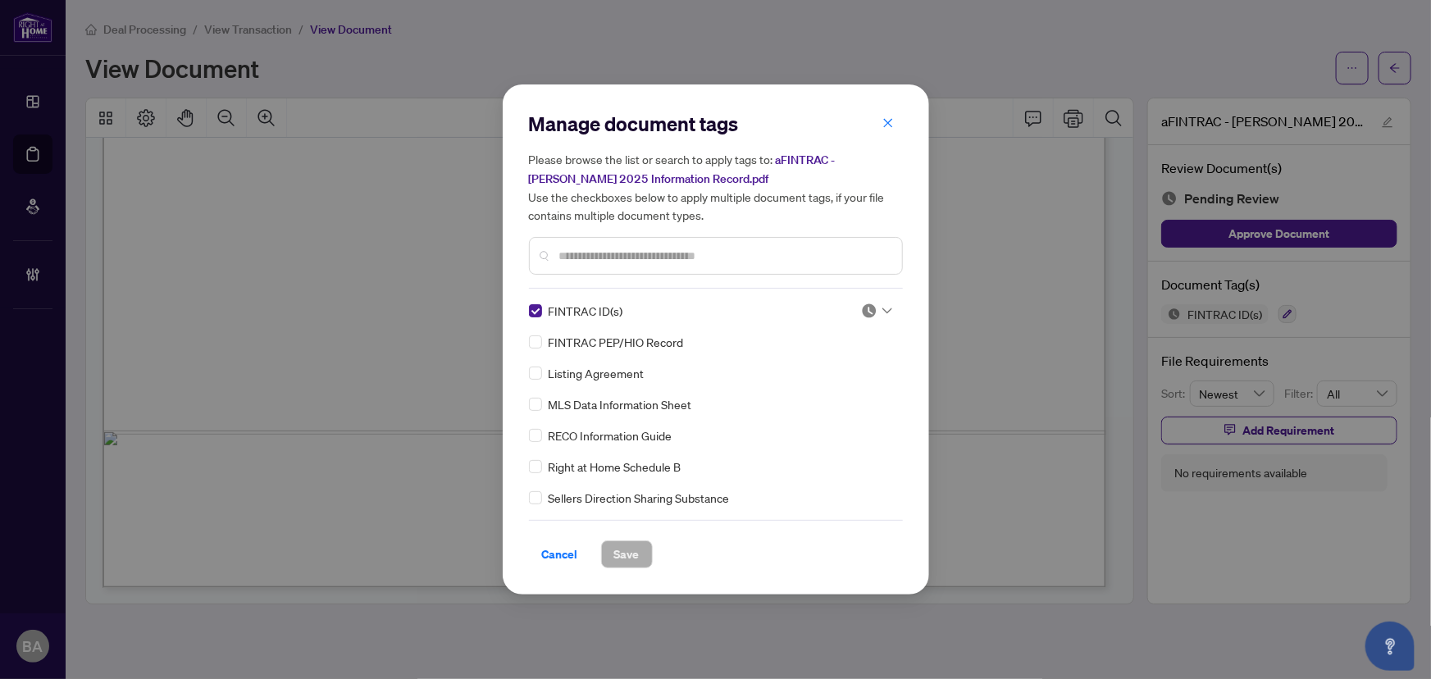
click at [884, 308] on icon at bounding box center [887, 311] width 10 height 7
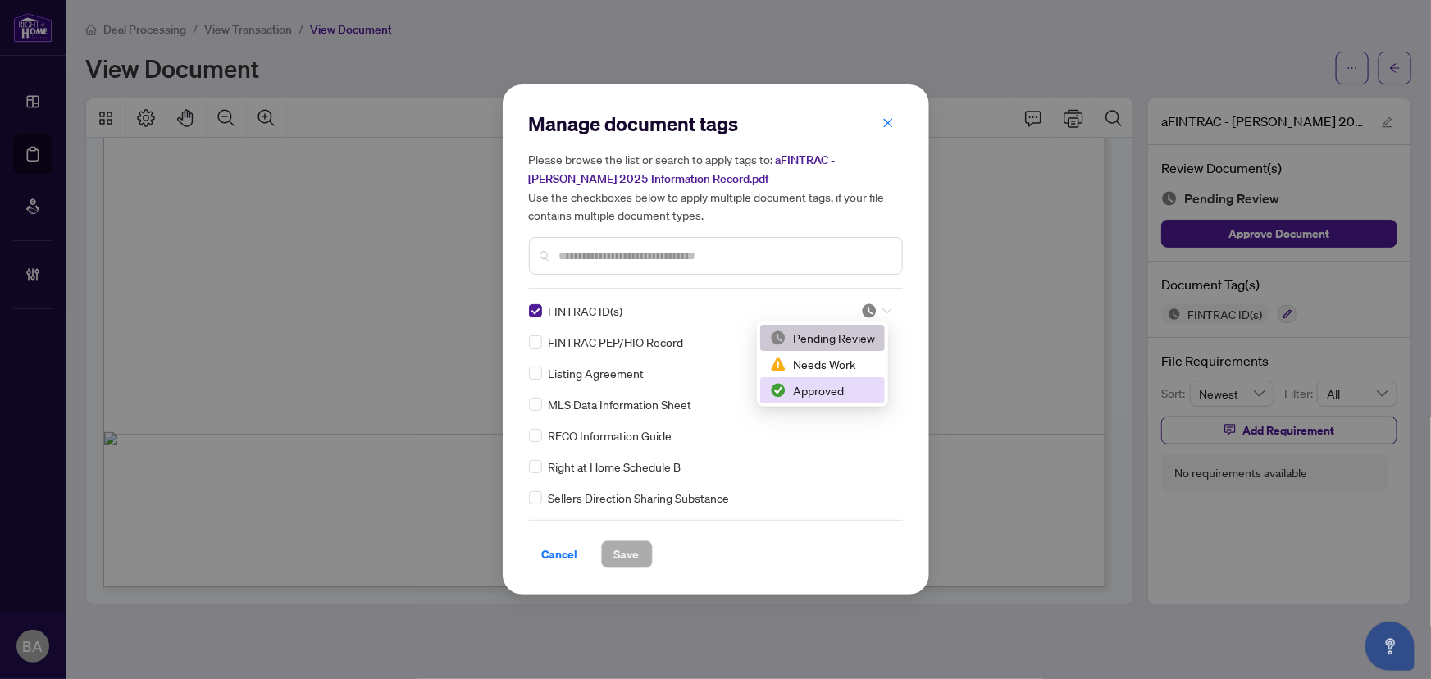
click at [780, 385] on img at bounding box center [778, 390] width 16 height 16
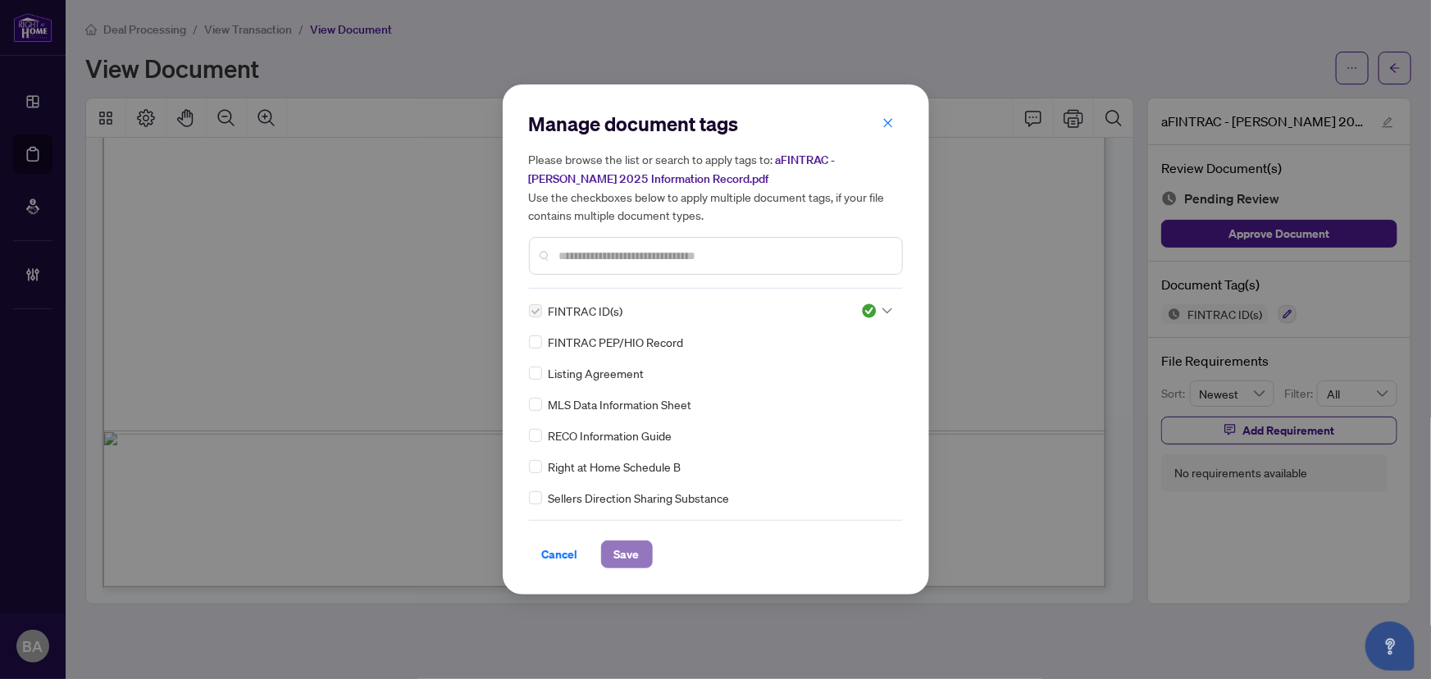
click at [640, 558] on button "Save" at bounding box center [627, 554] width 52 height 28
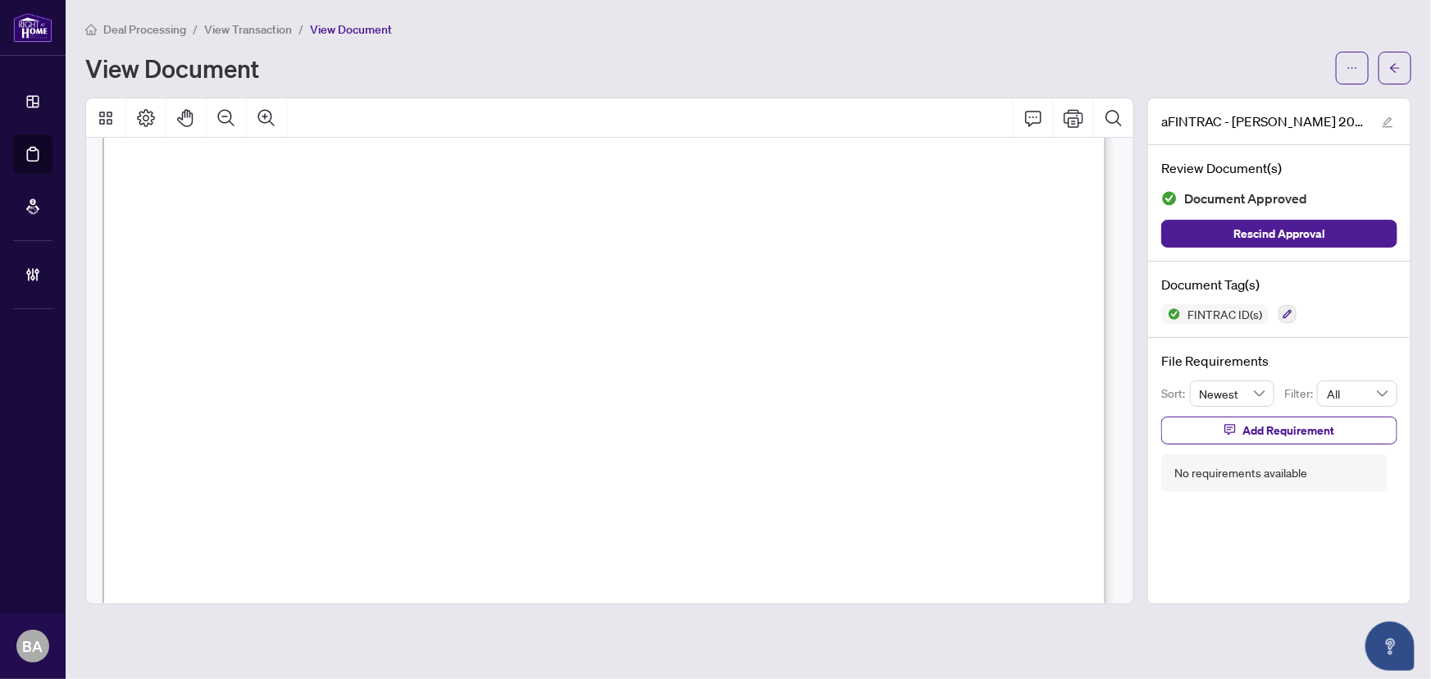
scroll to position [372, 0]
click at [1396, 66] on icon "arrow-left" at bounding box center [1395, 67] width 10 height 9
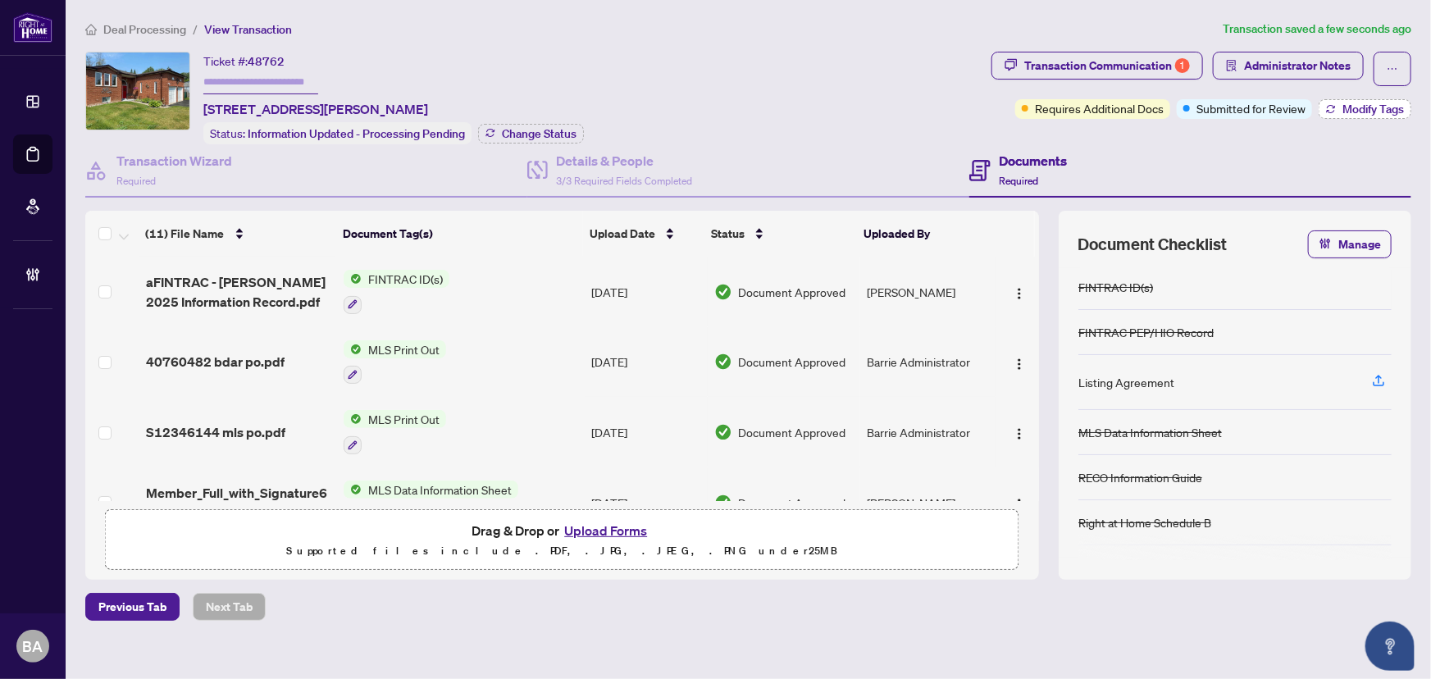
click at [1345, 105] on span "Modify Tags" at bounding box center [1373, 108] width 62 height 11
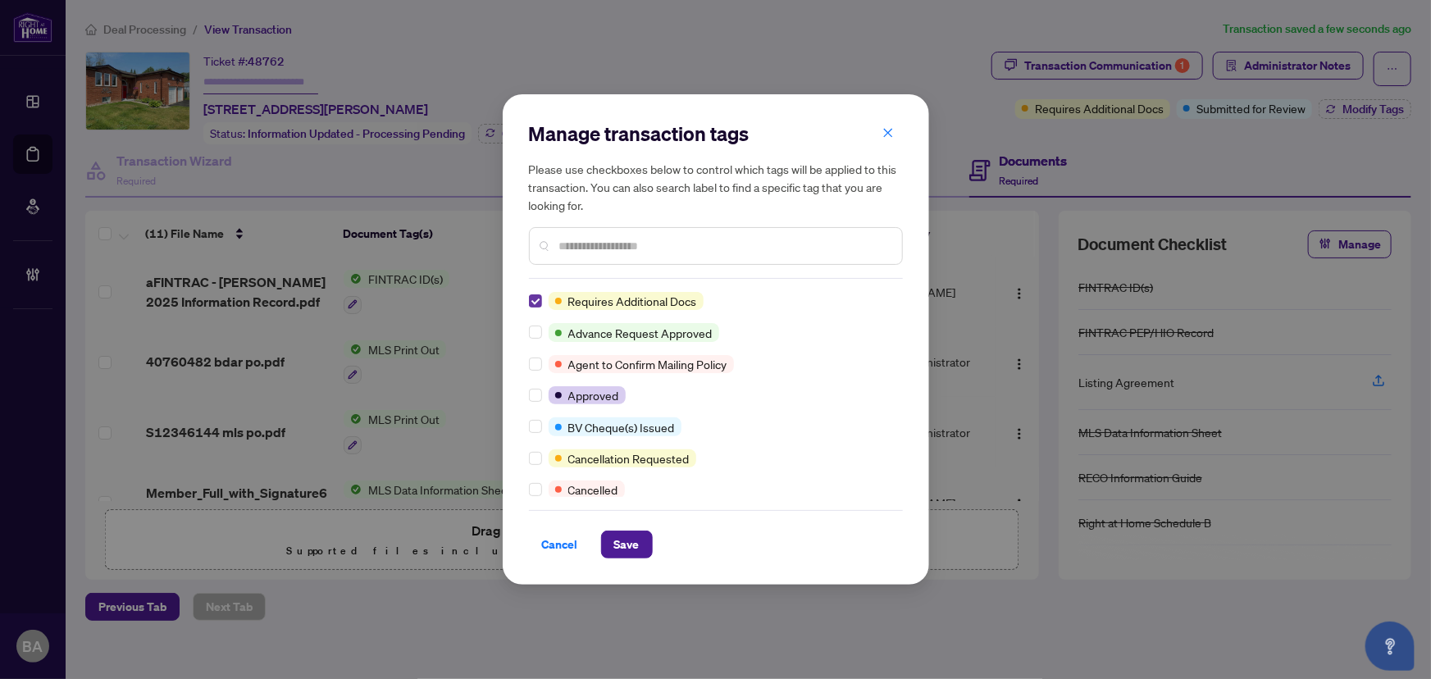
click at [533, 293] on label at bounding box center [535, 301] width 13 height 18
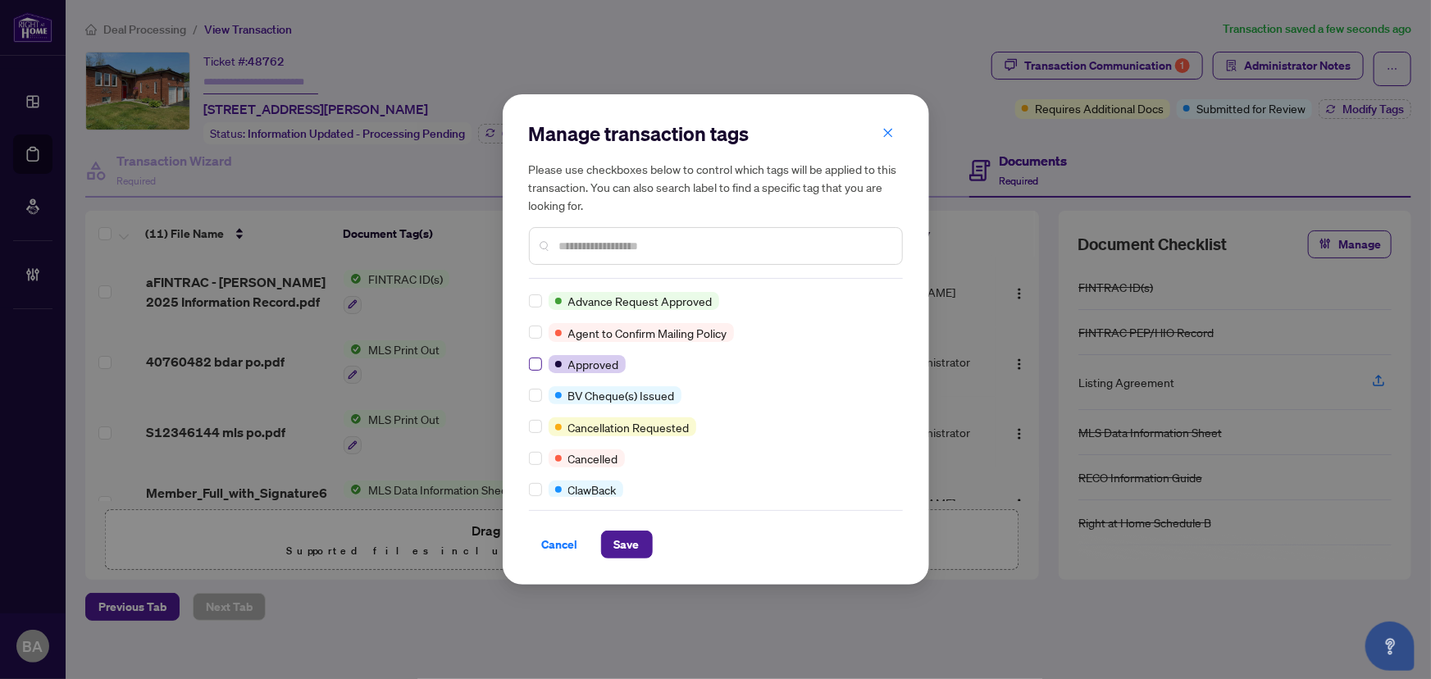
click at [531, 355] on label at bounding box center [535, 364] width 13 height 18
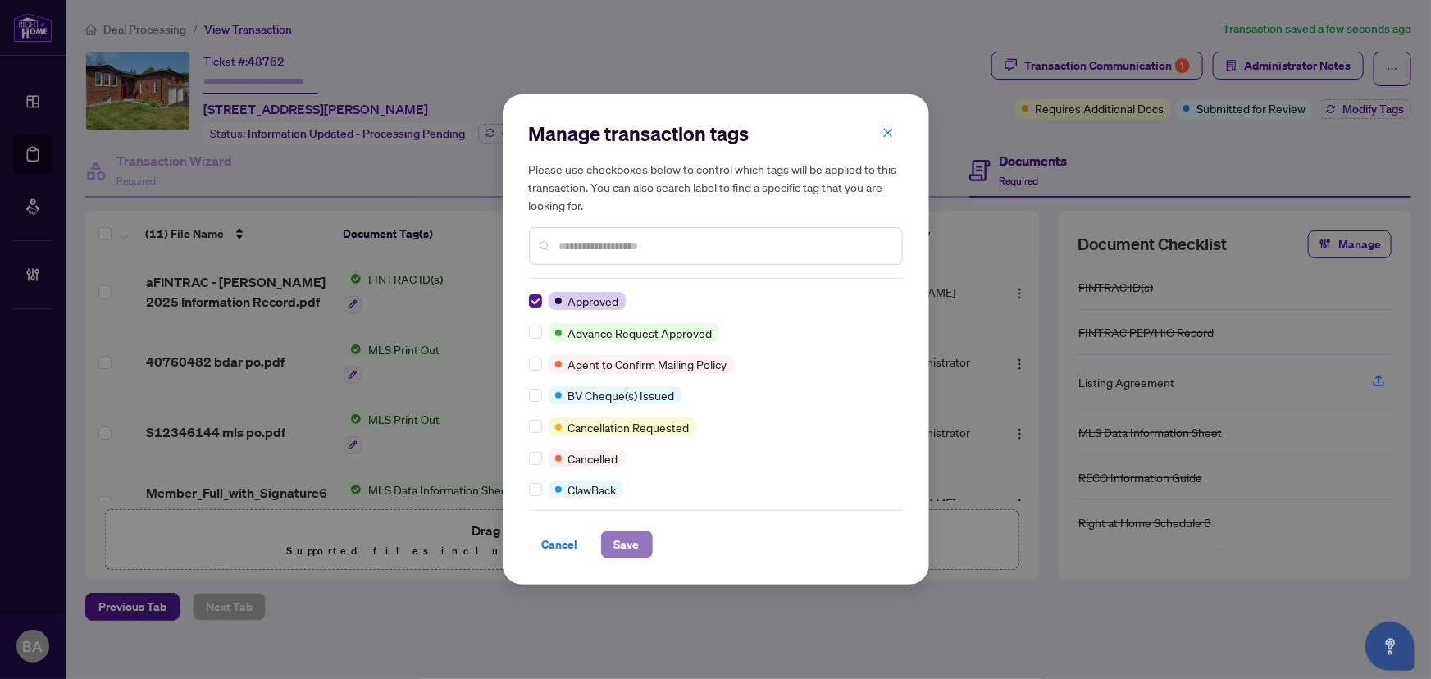
click at [616, 544] on span "Save" at bounding box center [626, 544] width 25 height 26
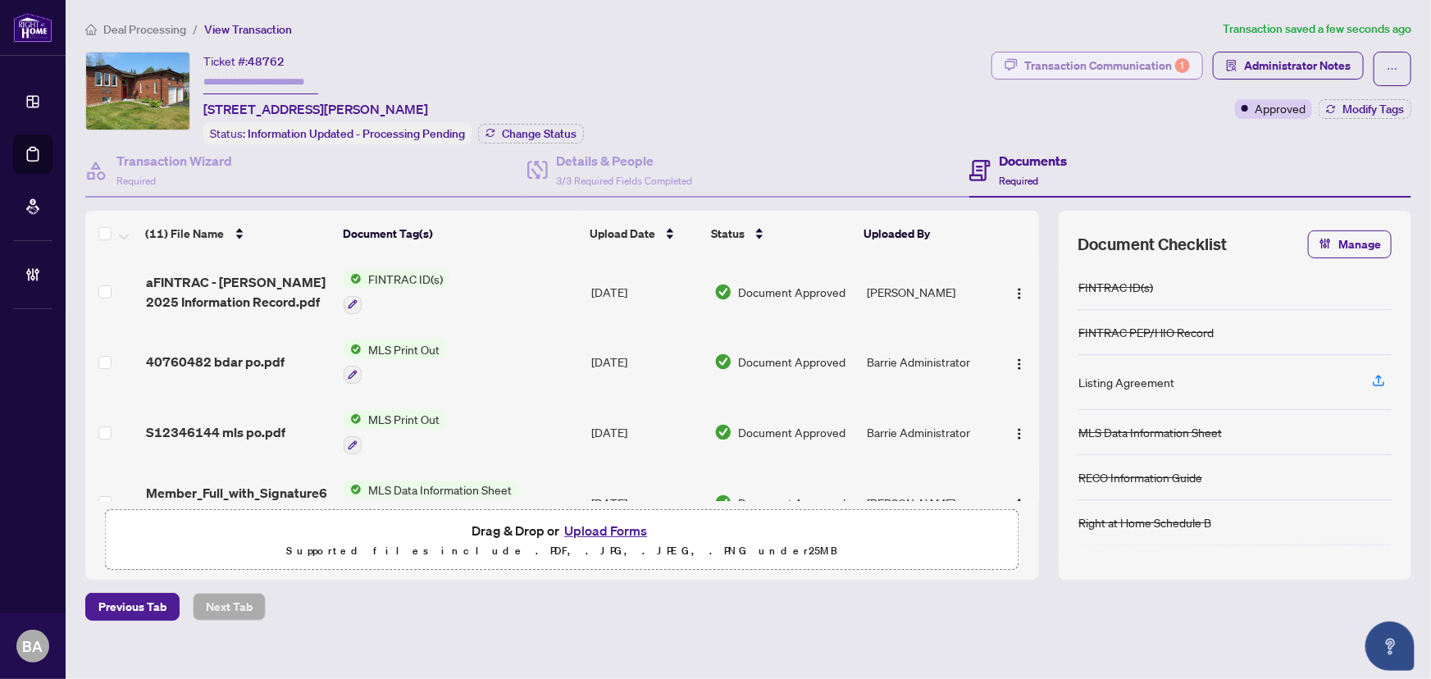
click at [1099, 60] on div "Transaction Communication 1" at bounding box center [1107, 65] width 166 height 26
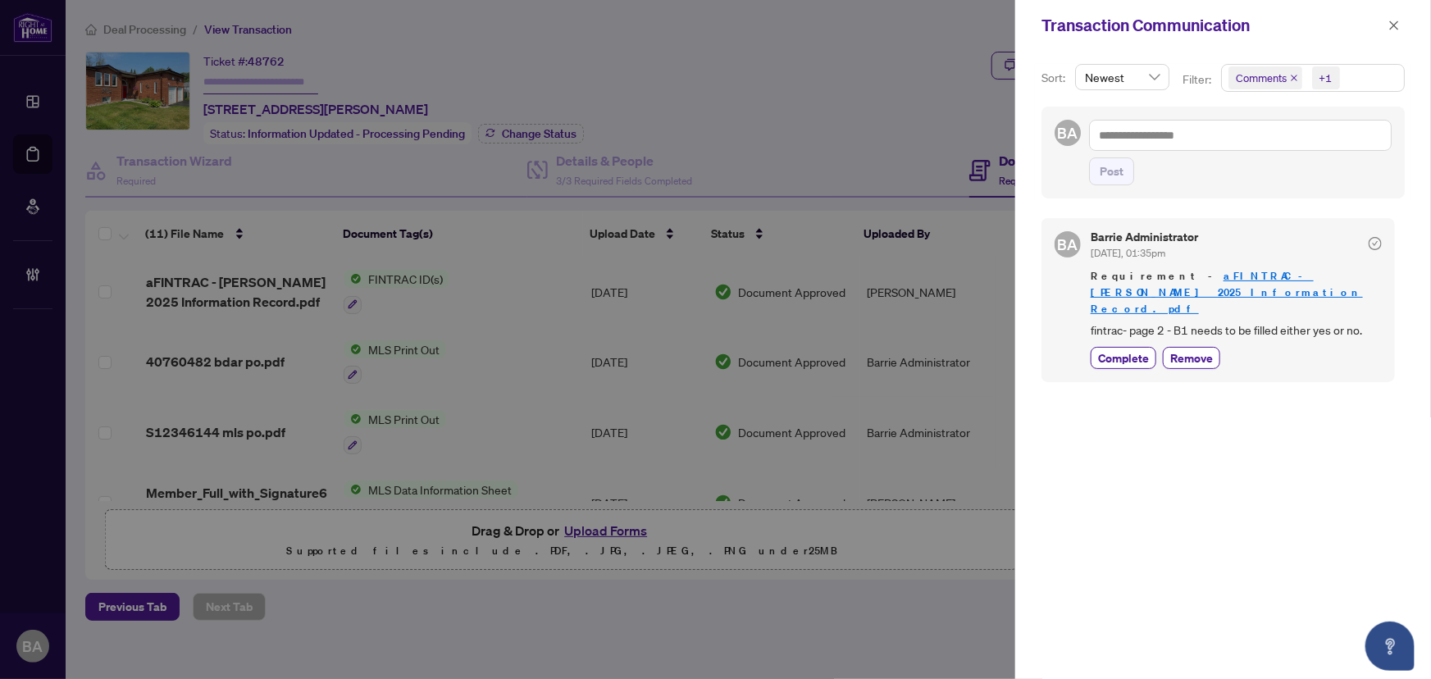
click at [946, 461] on div at bounding box center [715, 339] width 1431 height 679
click at [1402, 18] on button "button" at bounding box center [1393, 26] width 21 height 20
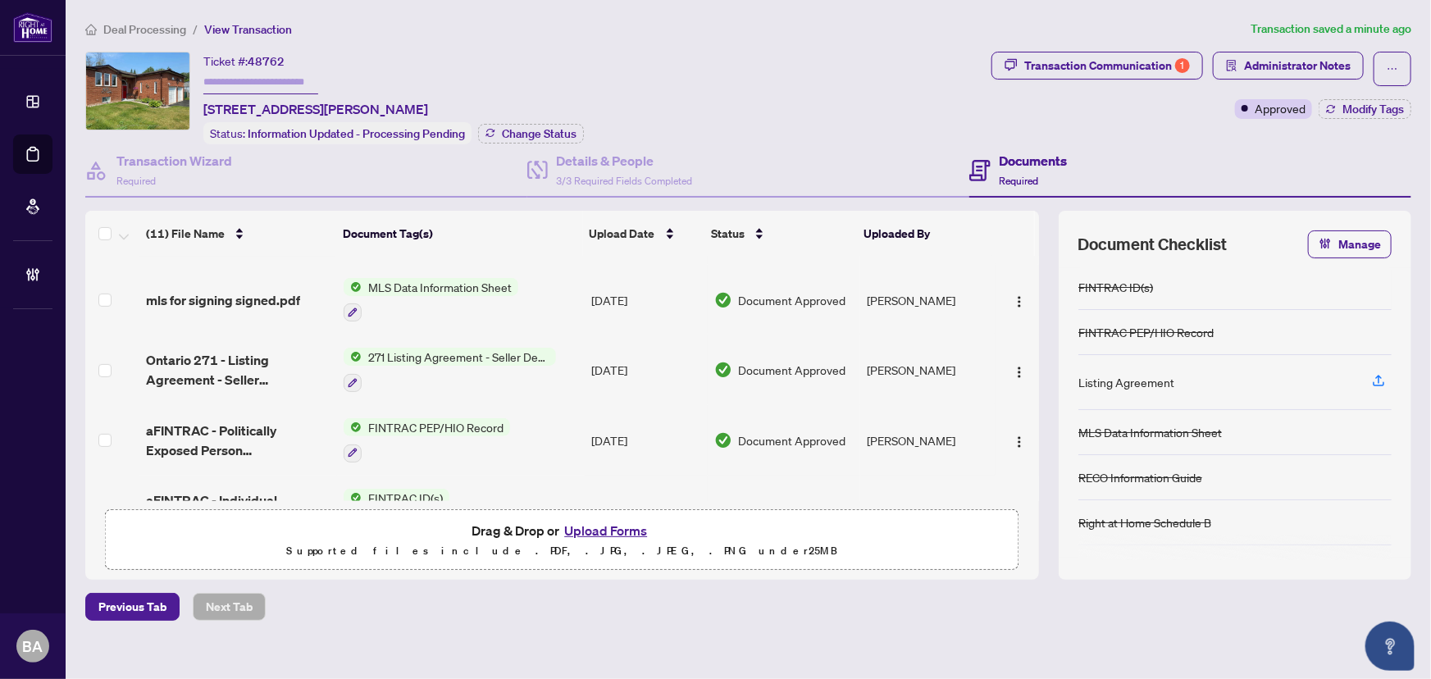
scroll to position [526, 0]
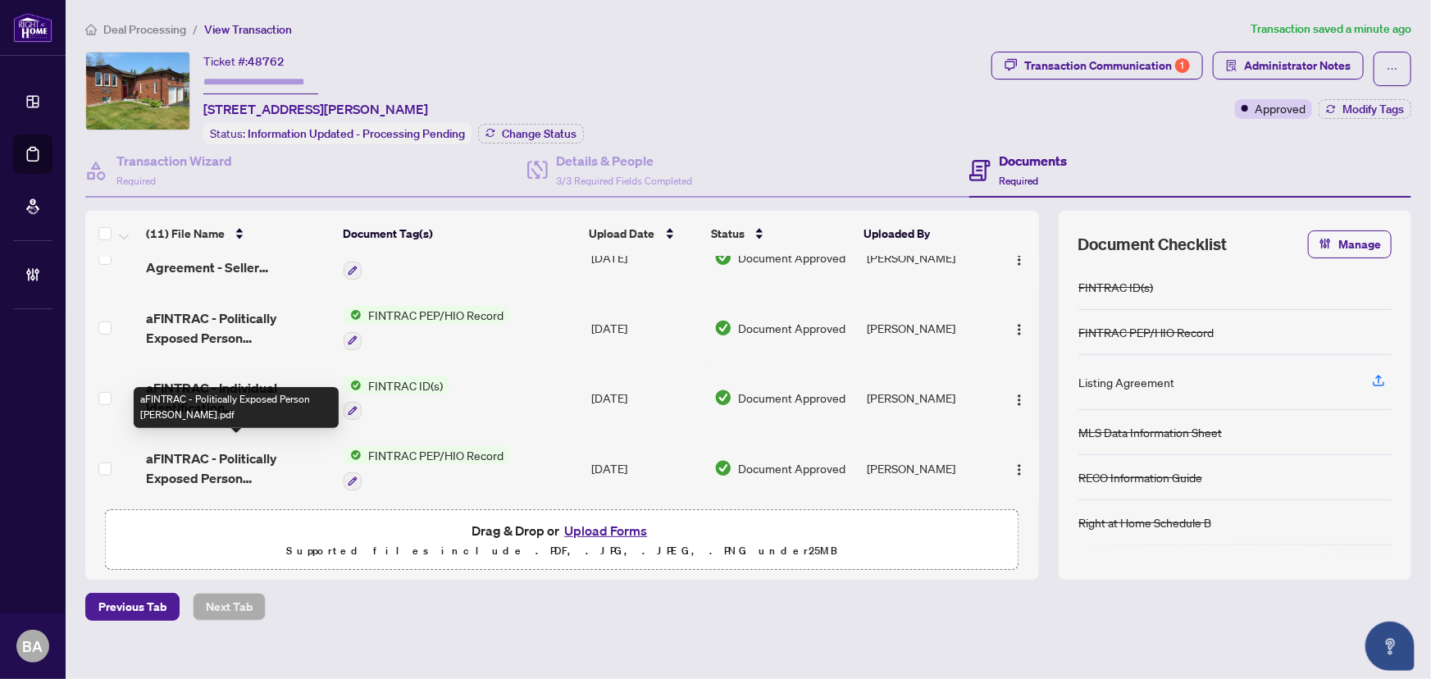
click at [242, 463] on span "aFINTRAC - Politically Exposed Person Margaret Yurek.pdf" at bounding box center [238, 468] width 185 height 39
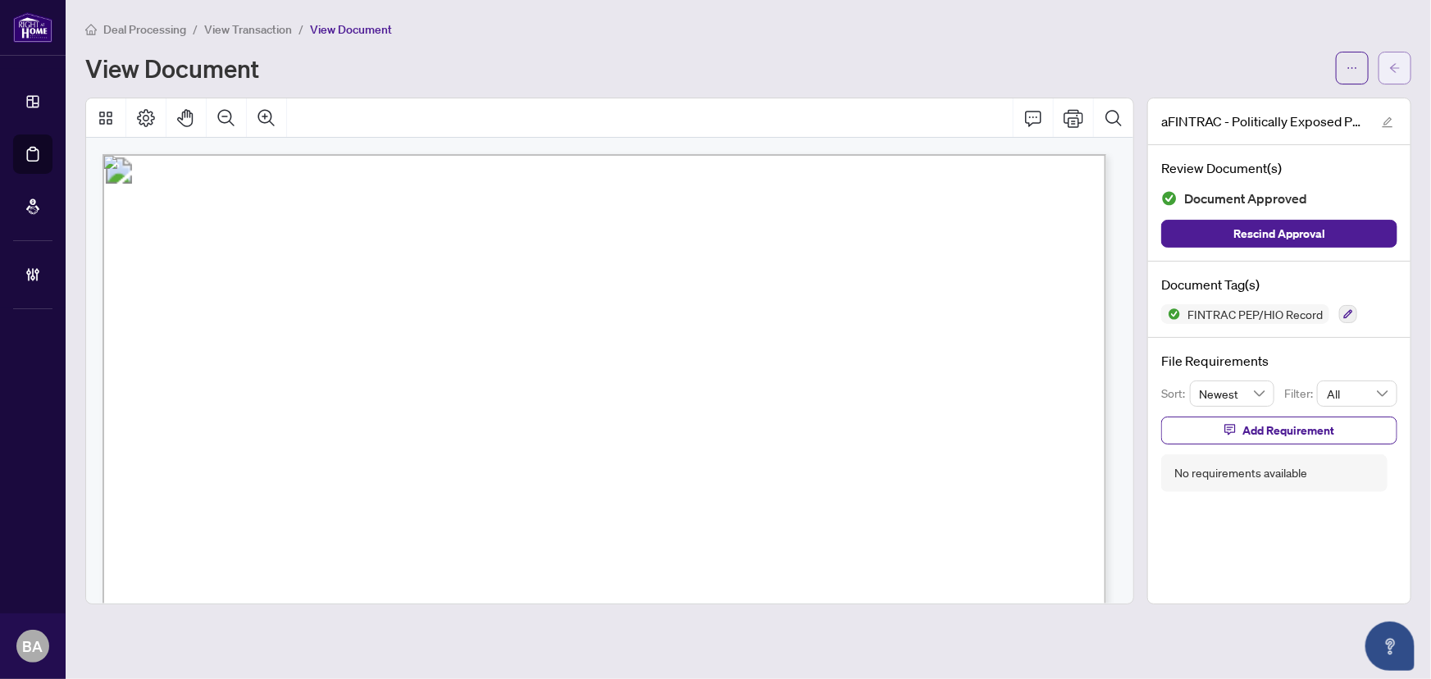
click at [1387, 66] on button "button" at bounding box center [1395, 68] width 33 height 33
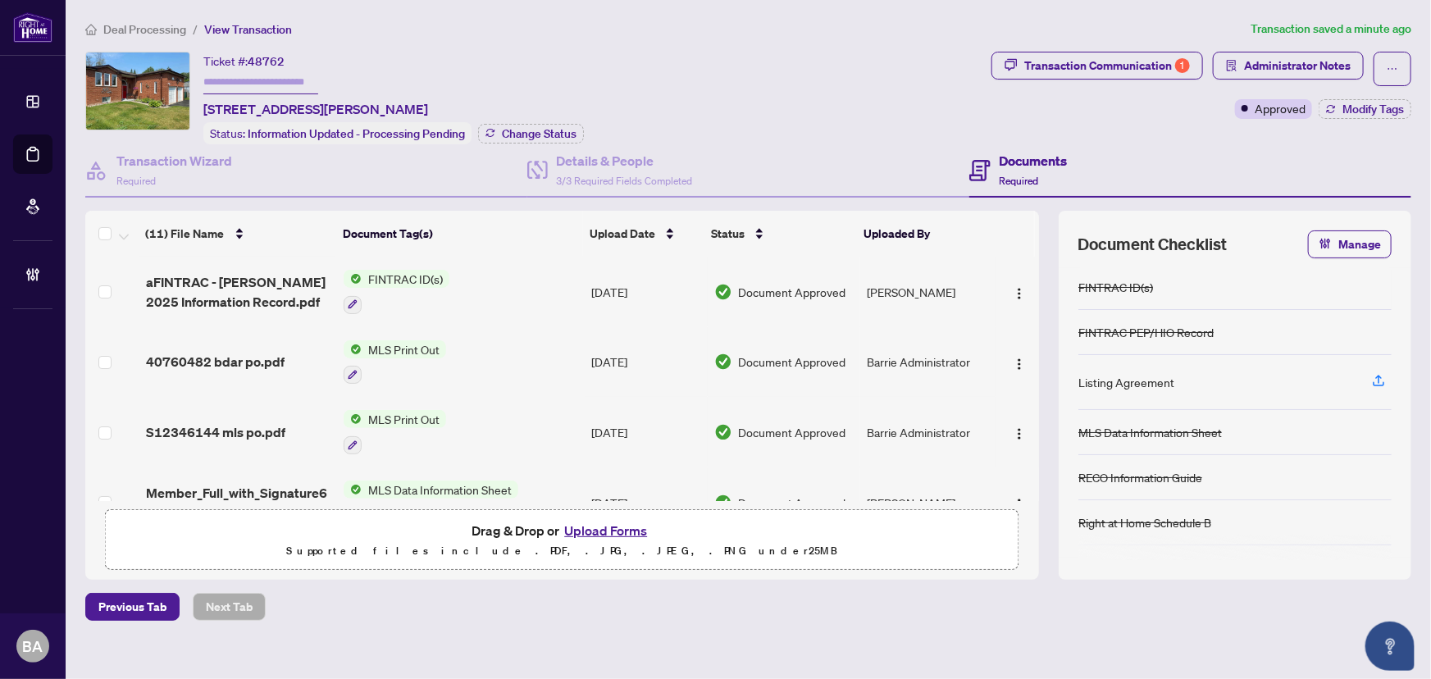
click at [1159, 79] on span "Transaction Communication 1" at bounding box center [1097, 69] width 212 height 34
click at [1154, 69] on div "Transaction Communication 1" at bounding box center [1107, 65] width 166 height 26
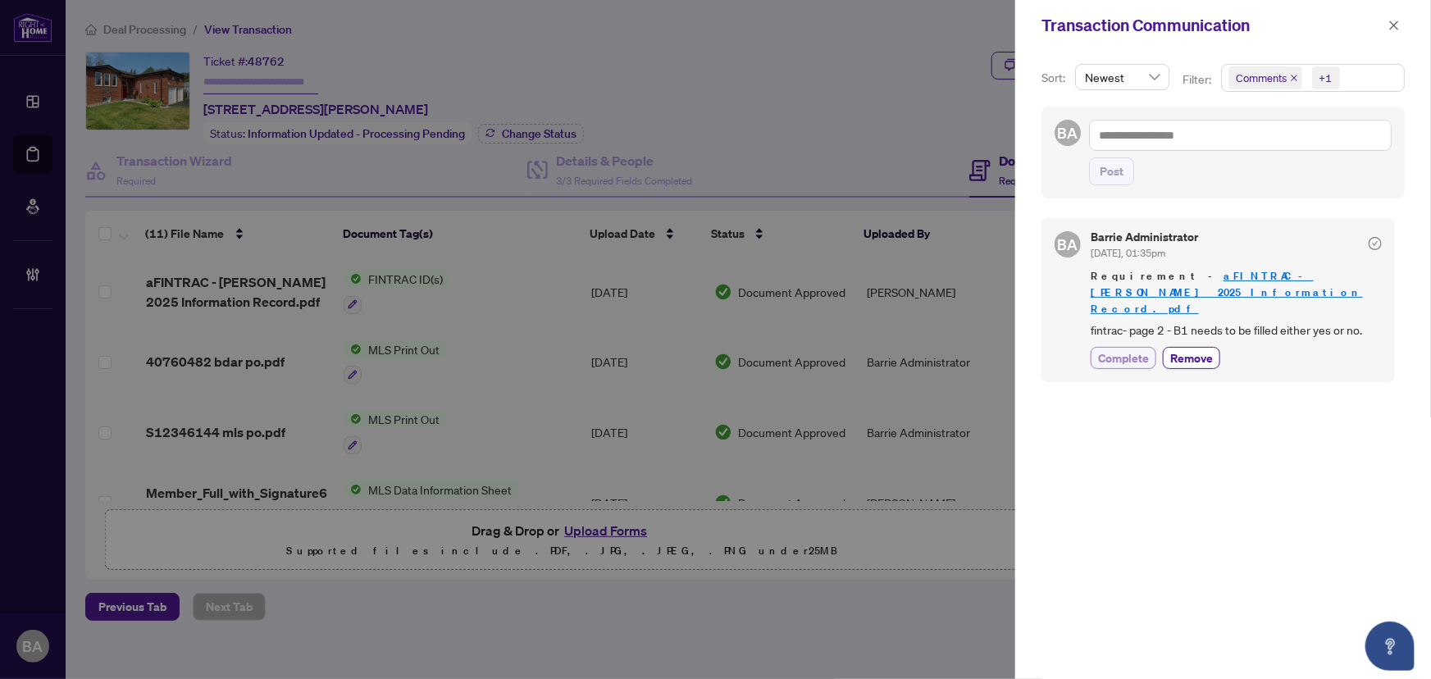
click at [1128, 349] on span "Complete" at bounding box center [1123, 357] width 51 height 17
click at [1399, 25] on icon "close" at bounding box center [1393, 25] width 11 height 11
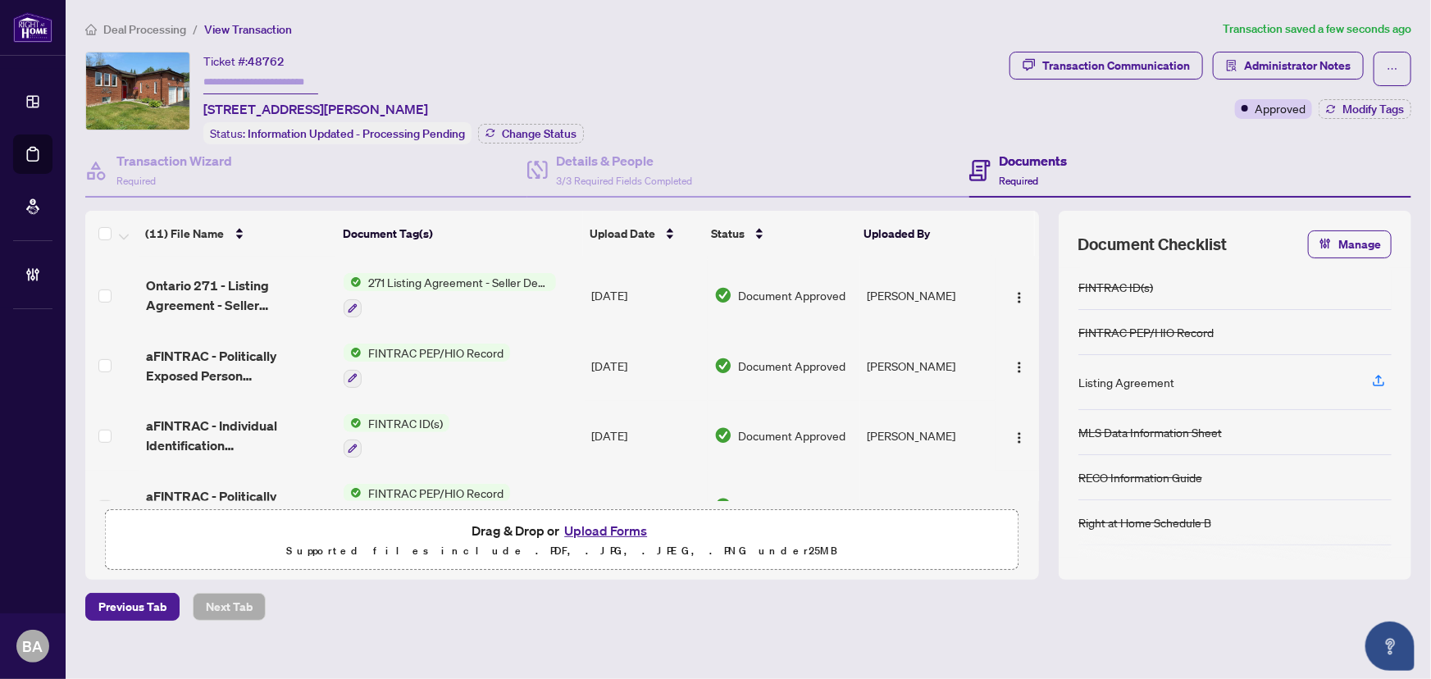
scroll to position [526, 0]
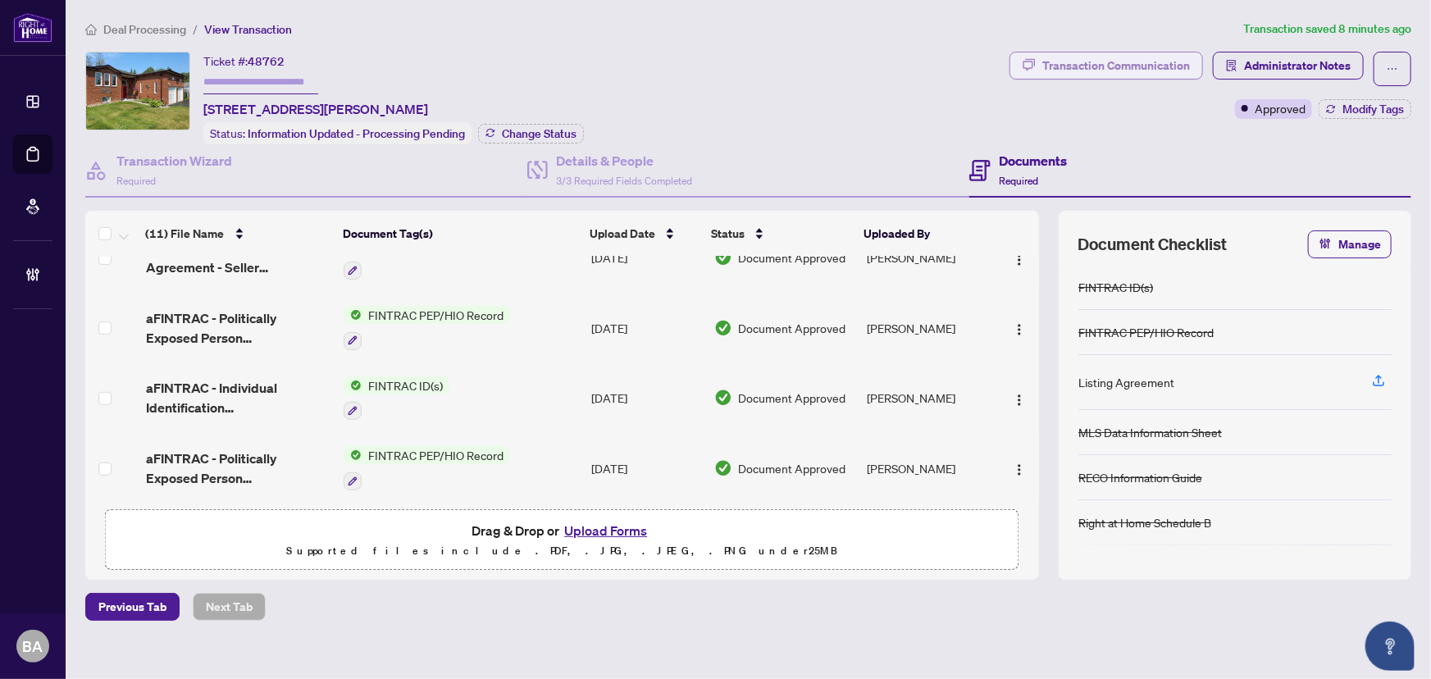
click at [1099, 58] on div "Transaction Communication" at bounding box center [1116, 65] width 148 height 26
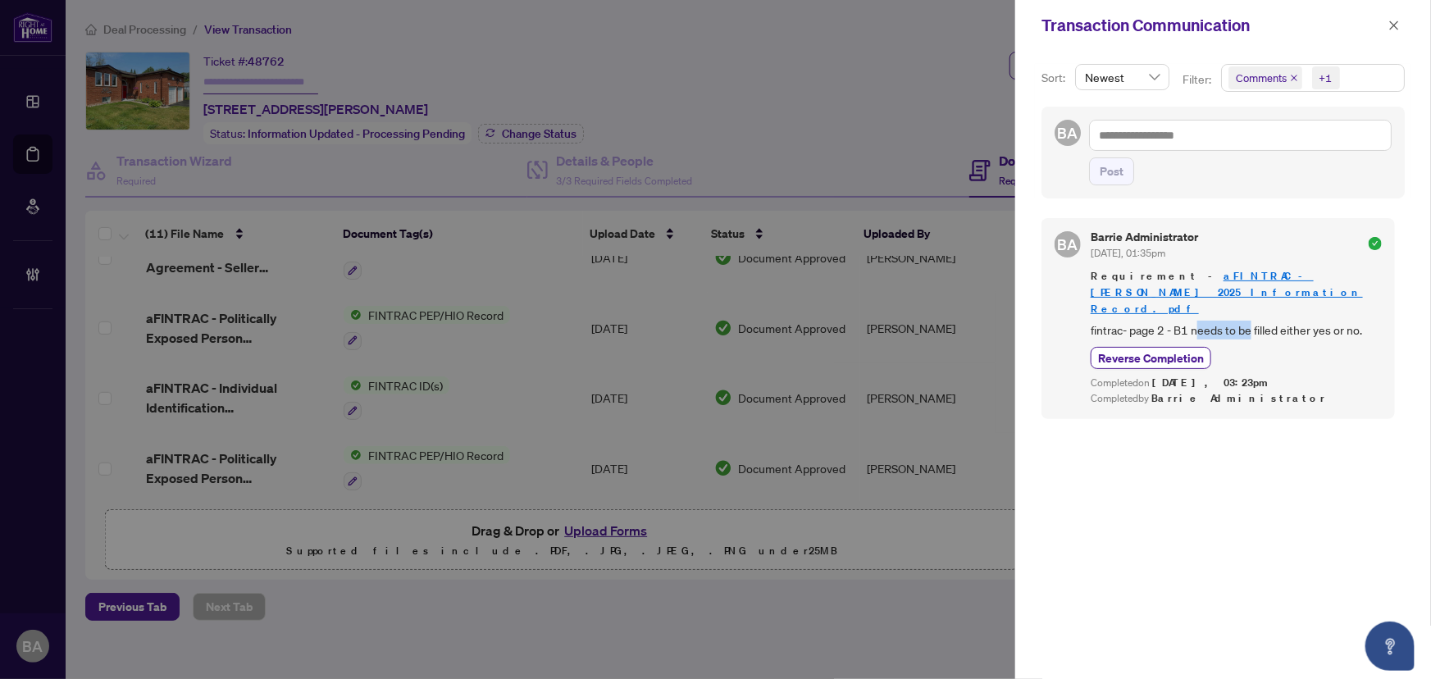
drag, startPoint x: 1196, startPoint y: 310, endPoint x: 1252, endPoint y: 306, distance: 55.9
click at [1252, 321] on span "fintrac- page 2 - B1 needs to be filled either yes or no." at bounding box center [1236, 330] width 291 height 19
click at [1196, 321] on span "fintrac- page 2 - B1 needs to be filled either yes or no." at bounding box center [1236, 330] width 291 height 19
drag, startPoint x: 1189, startPoint y: 313, endPoint x: 1283, endPoint y: 323, distance: 94.8
click at [1283, 323] on div "Barrie Administrator Aug/15/2025, 01:35pm Requirement - aFINTRAC - Margaret Yur…" at bounding box center [1236, 318] width 291 height 175
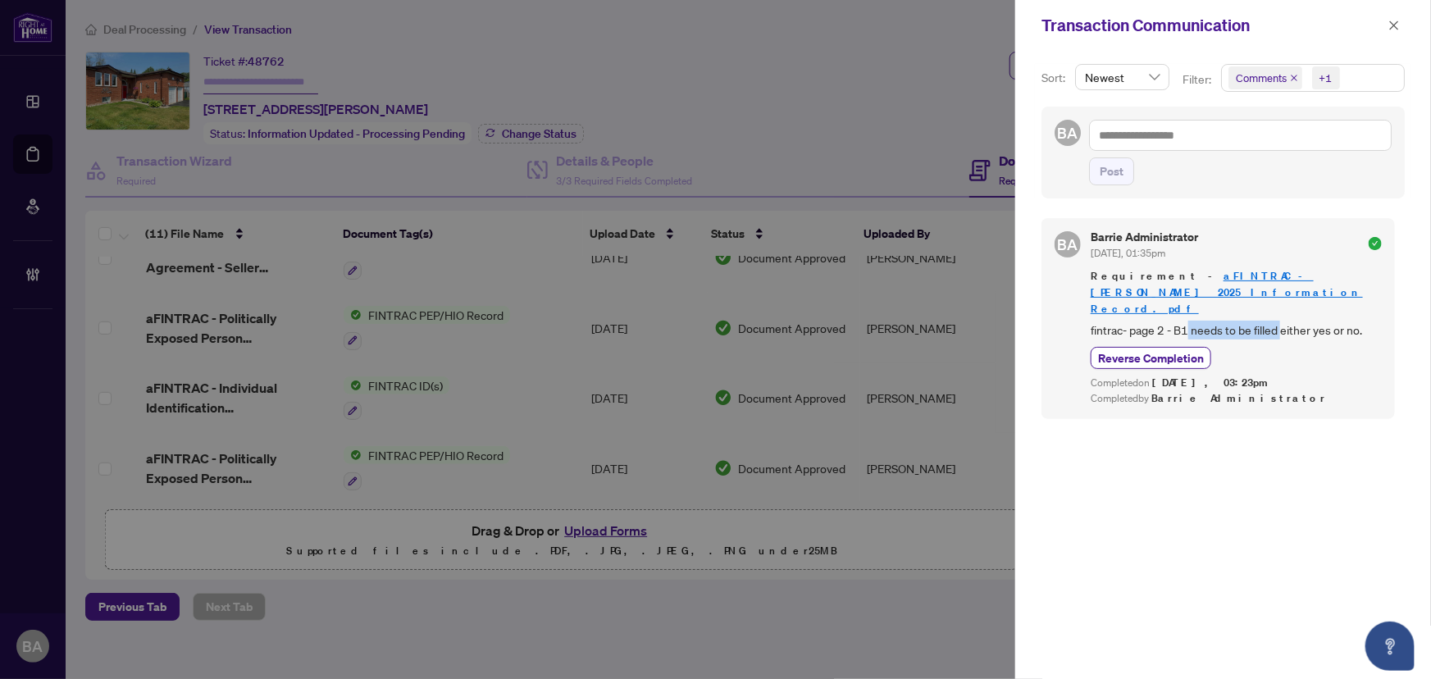
copy span "needs to be filled"
click at [1400, 27] on icon "close" at bounding box center [1393, 25] width 11 height 11
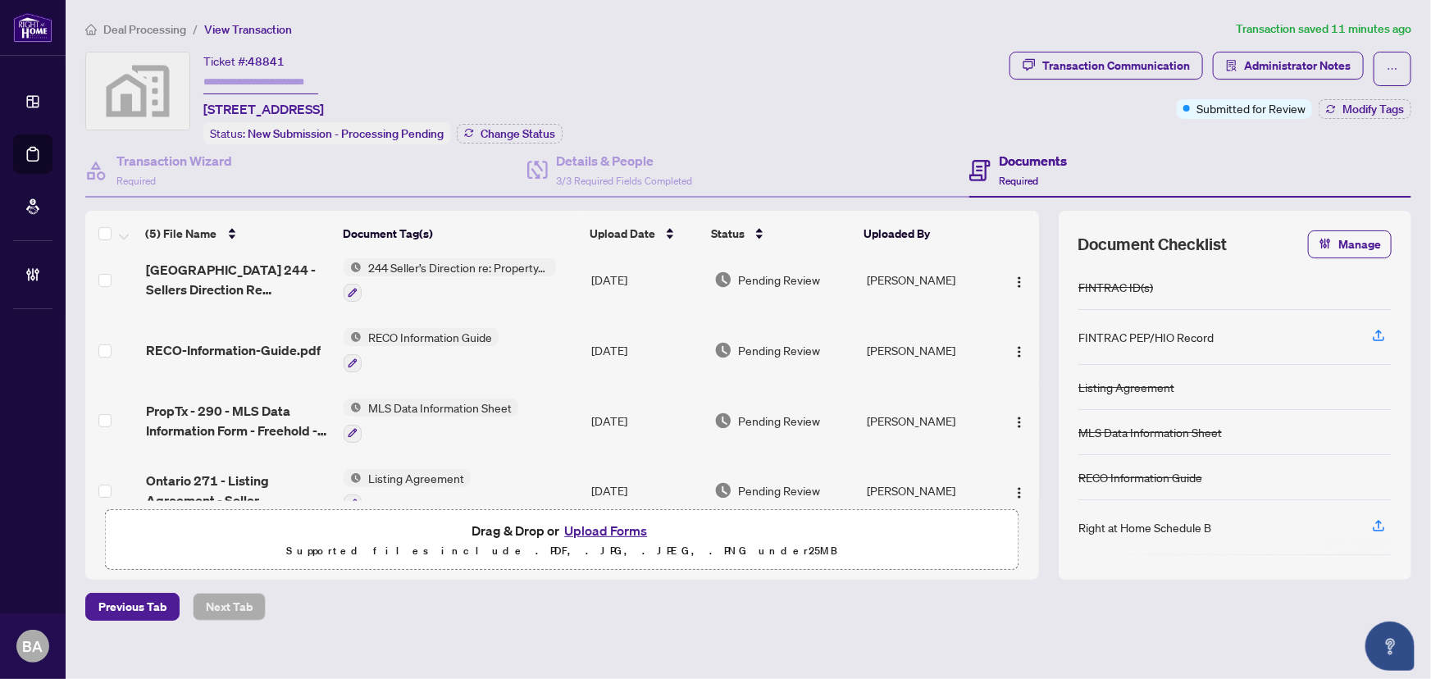
scroll to position [108, 0]
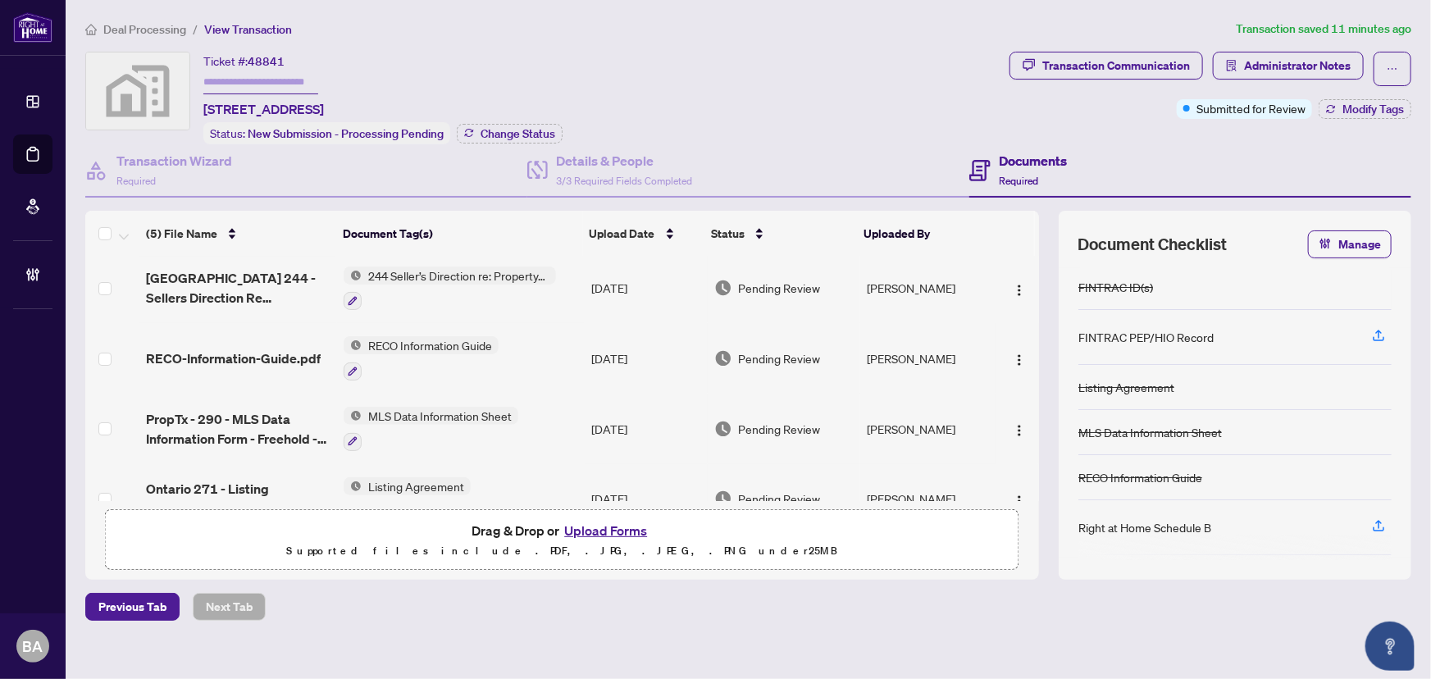
scroll to position [108, 0]
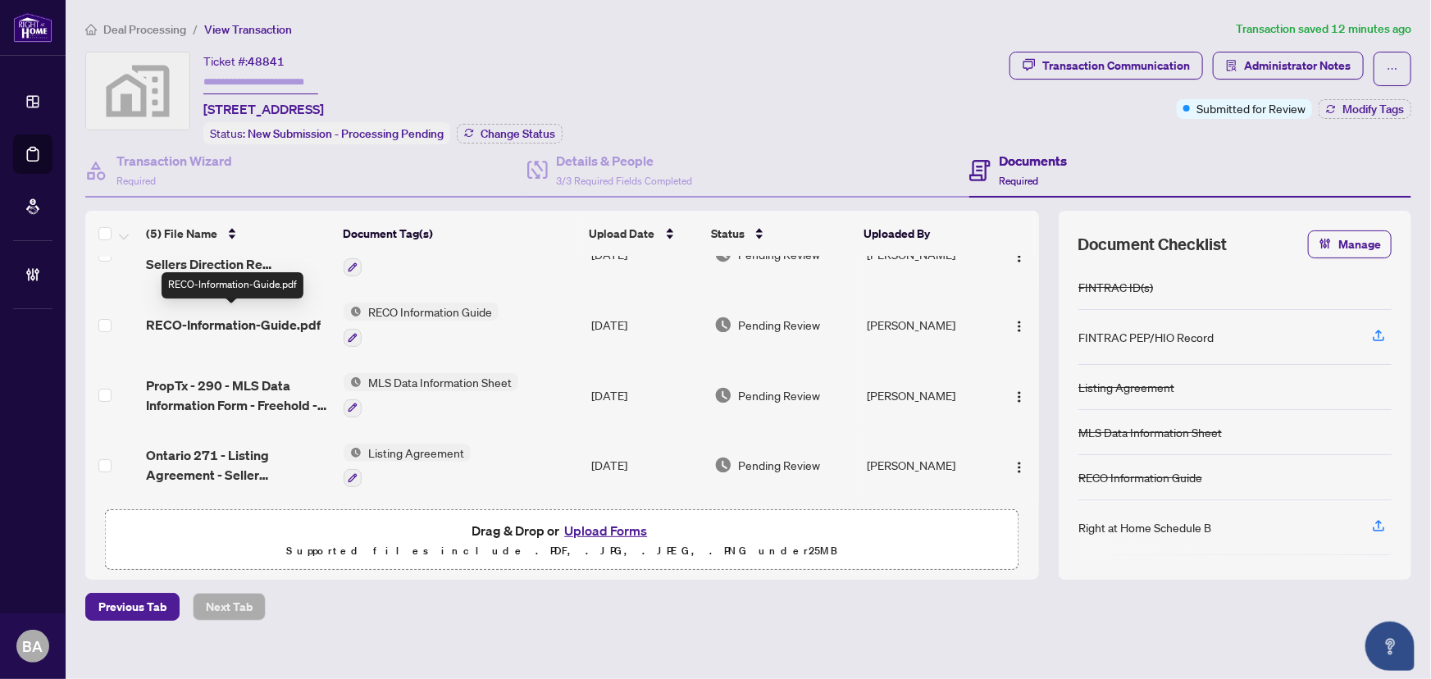
click at [244, 320] on span "RECO-Information-Guide.pdf" at bounding box center [233, 325] width 175 height 20
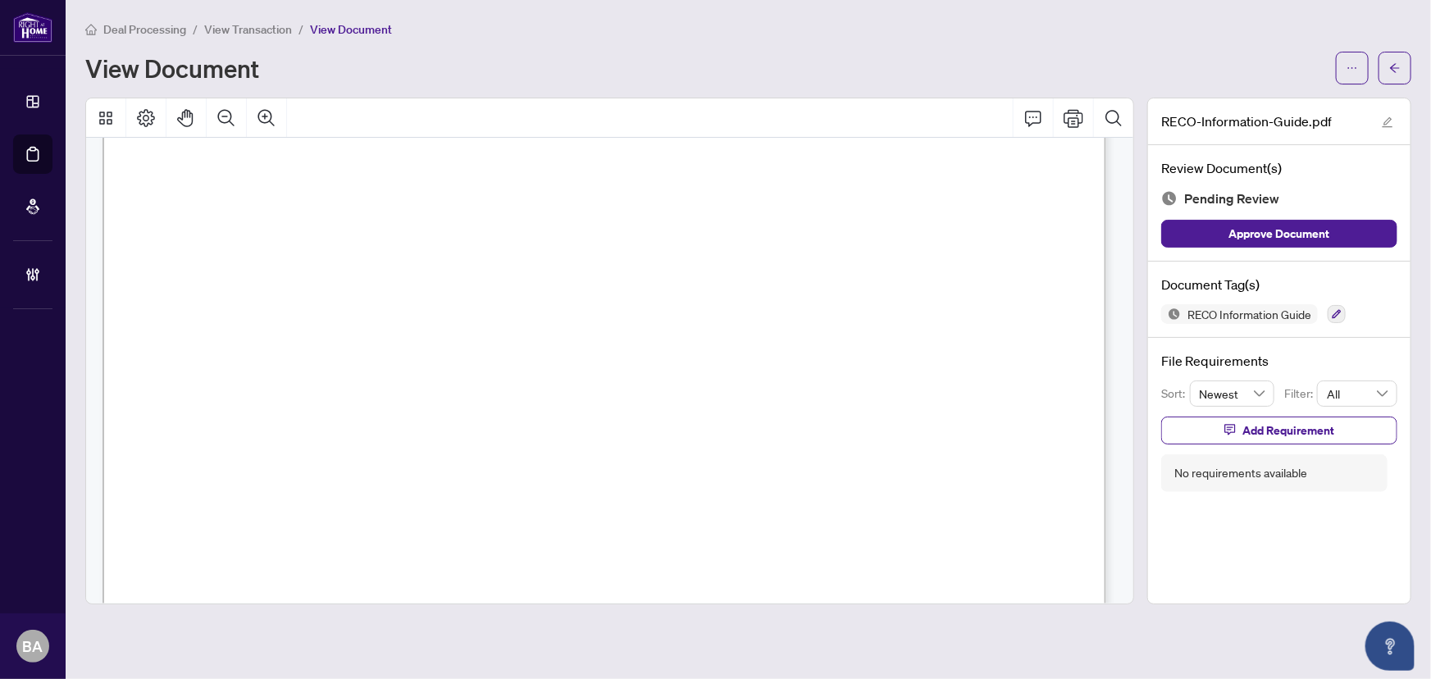
scroll to position [14683, 0]
click at [1386, 63] on button "button" at bounding box center [1395, 68] width 33 height 33
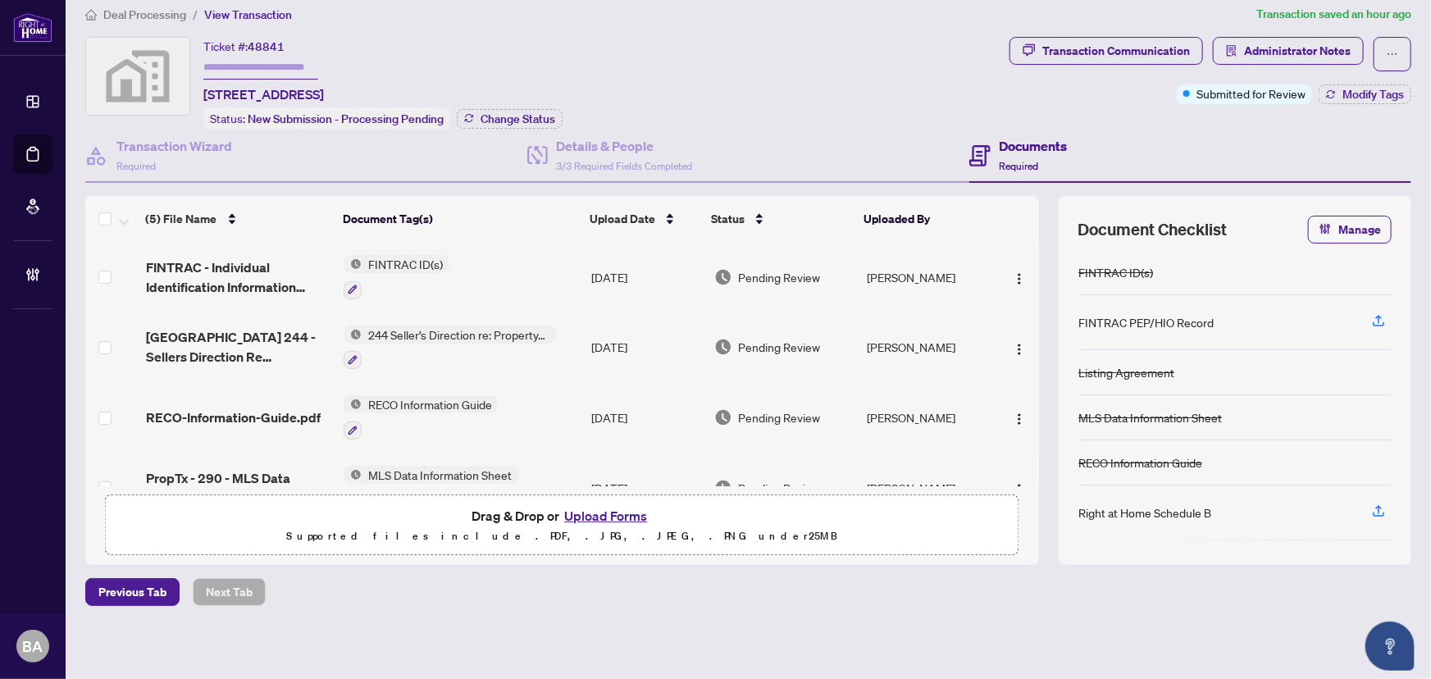
scroll to position [108, 0]
